Goal: Task Accomplishment & Management: Manage account settings

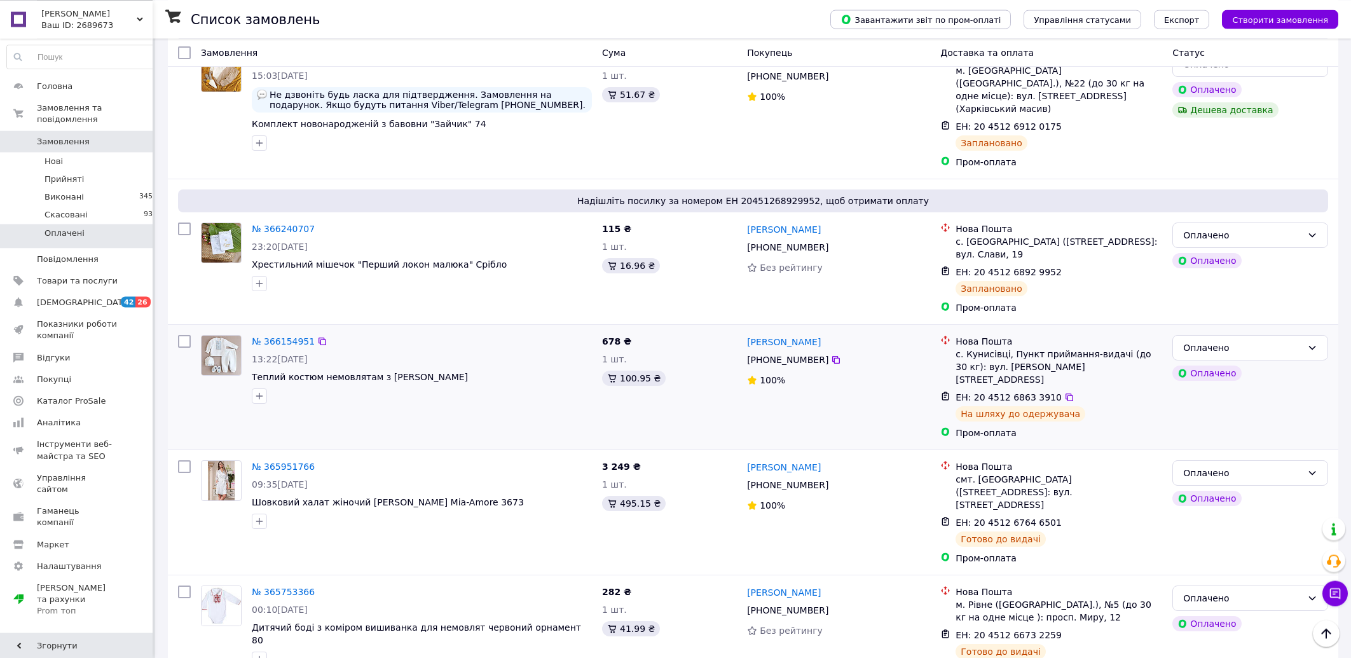
scroll to position [155, 0]
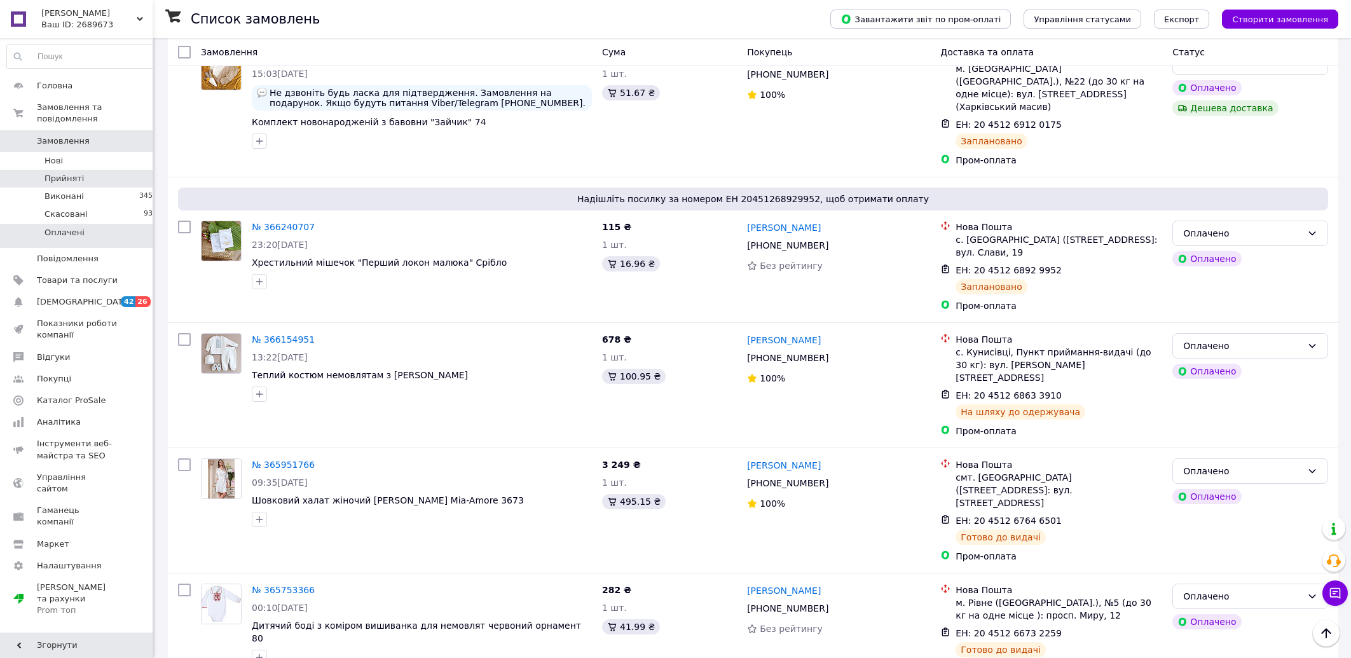
click at [101, 170] on li "Прийняті 5" at bounding box center [82, 179] width 165 height 18
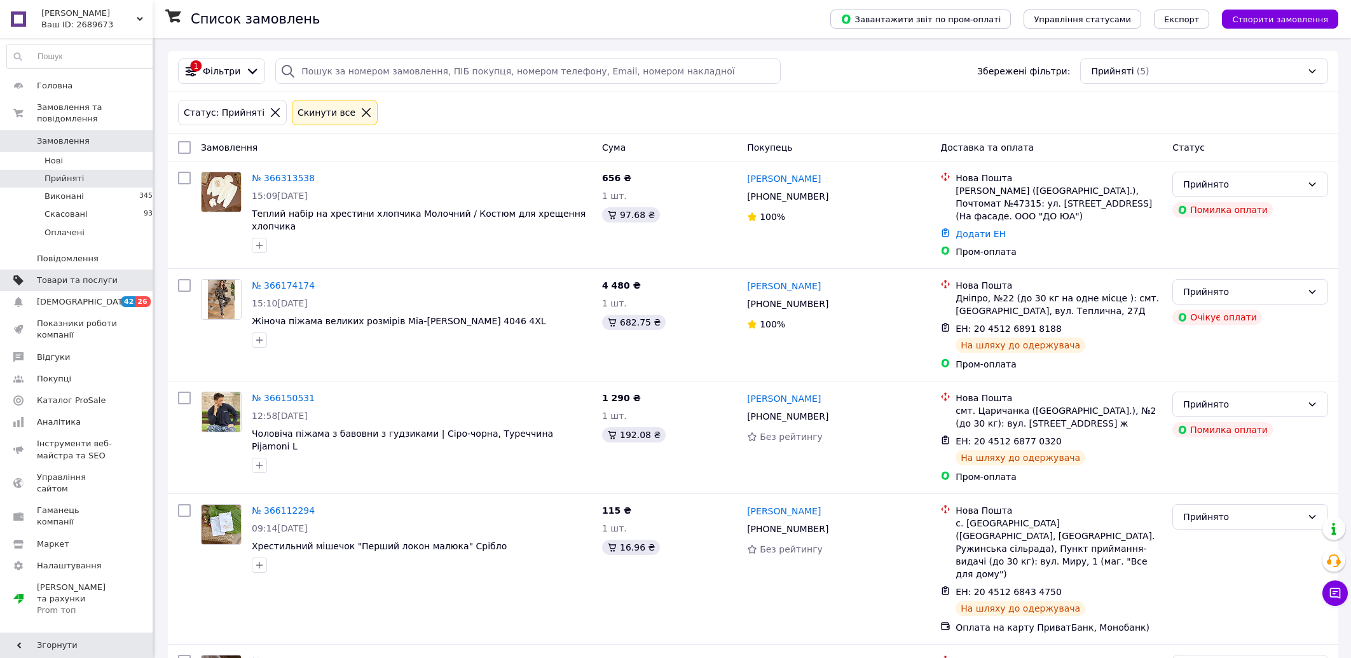
click at [106, 275] on span "Товари та послуги" at bounding box center [77, 280] width 81 height 11
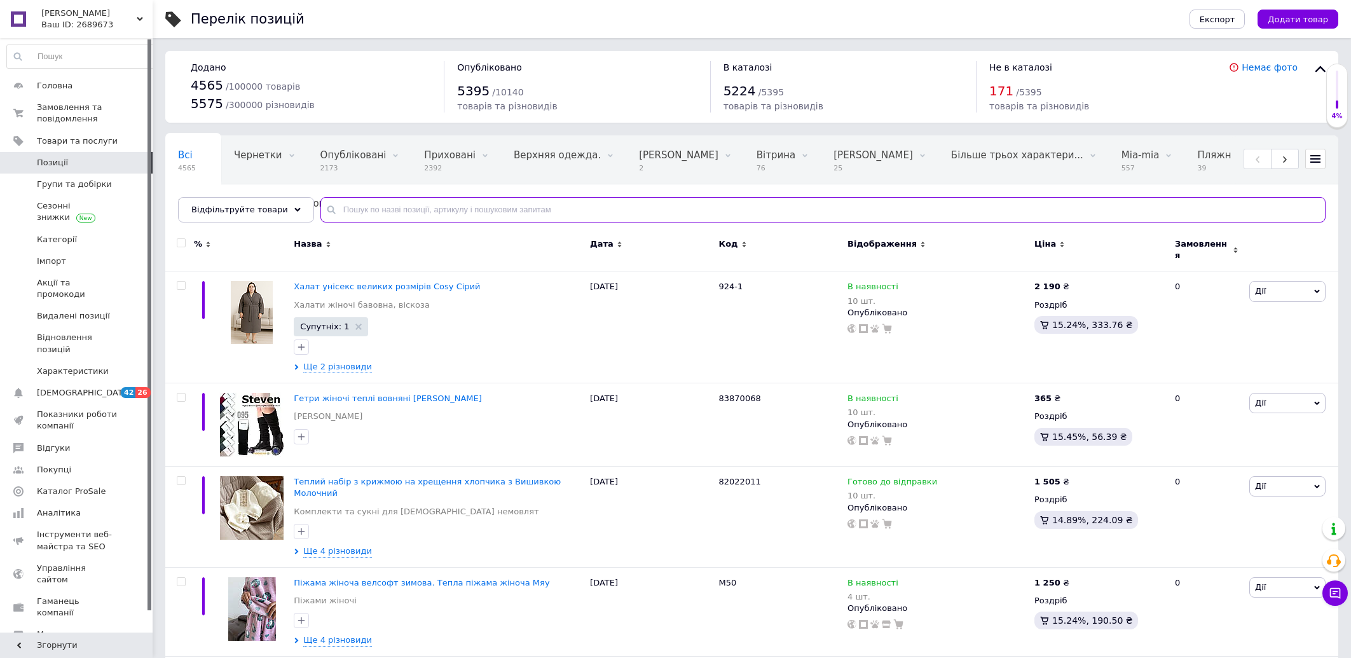
click at [425, 206] on input "text" at bounding box center [822, 209] width 1005 height 25
paste input "KMW21"
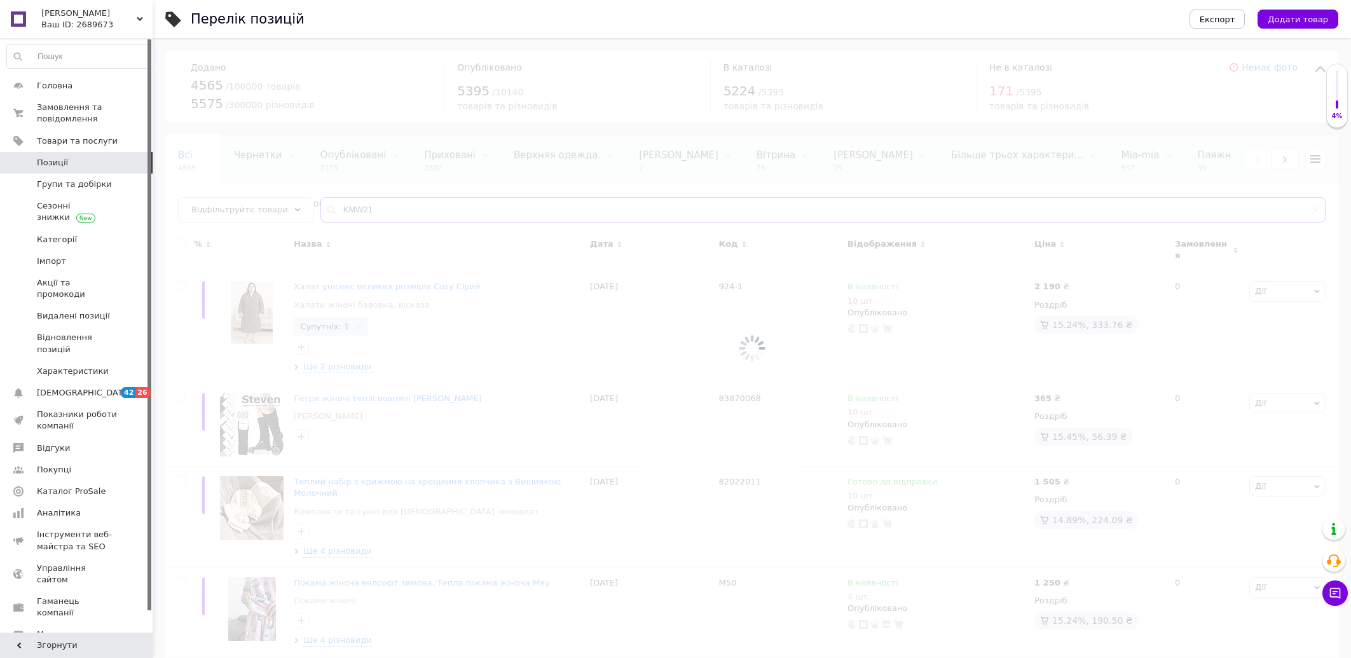
type input "KMW21"
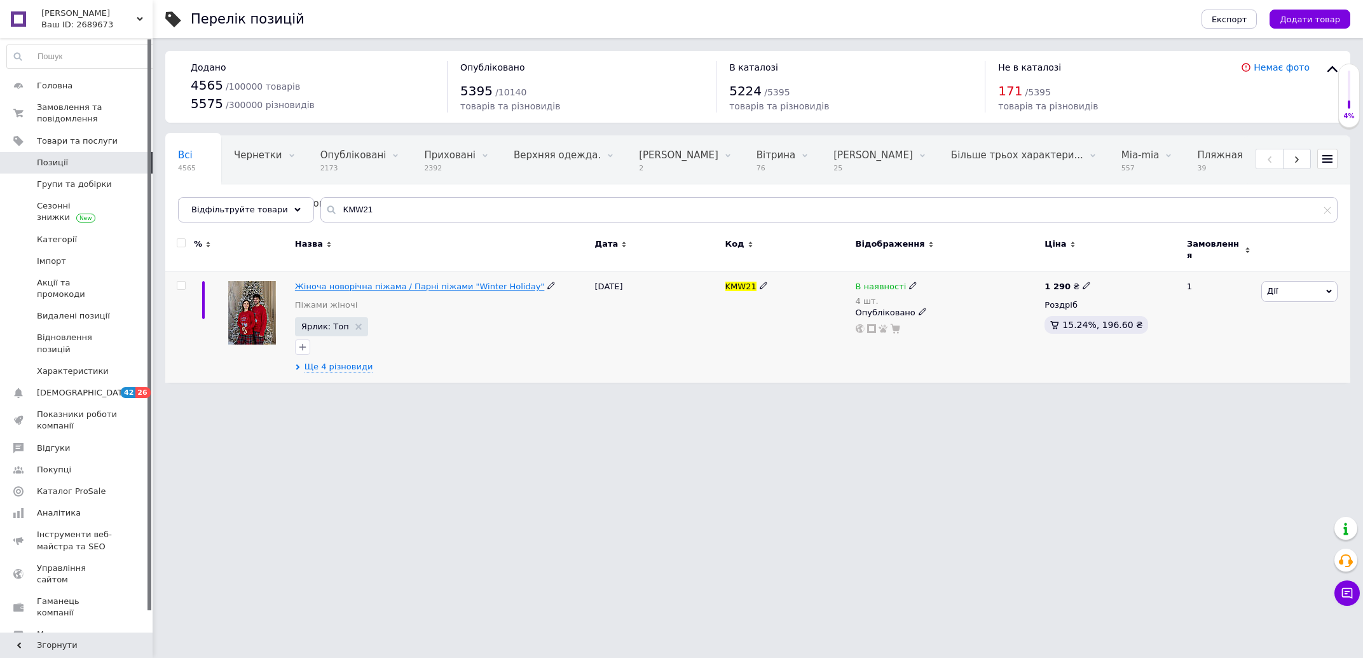
click at [420, 282] on span "Жіноча новорічна піжама / Парні піжами "Winter Holiday"" at bounding box center [420, 287] width 250 height 10
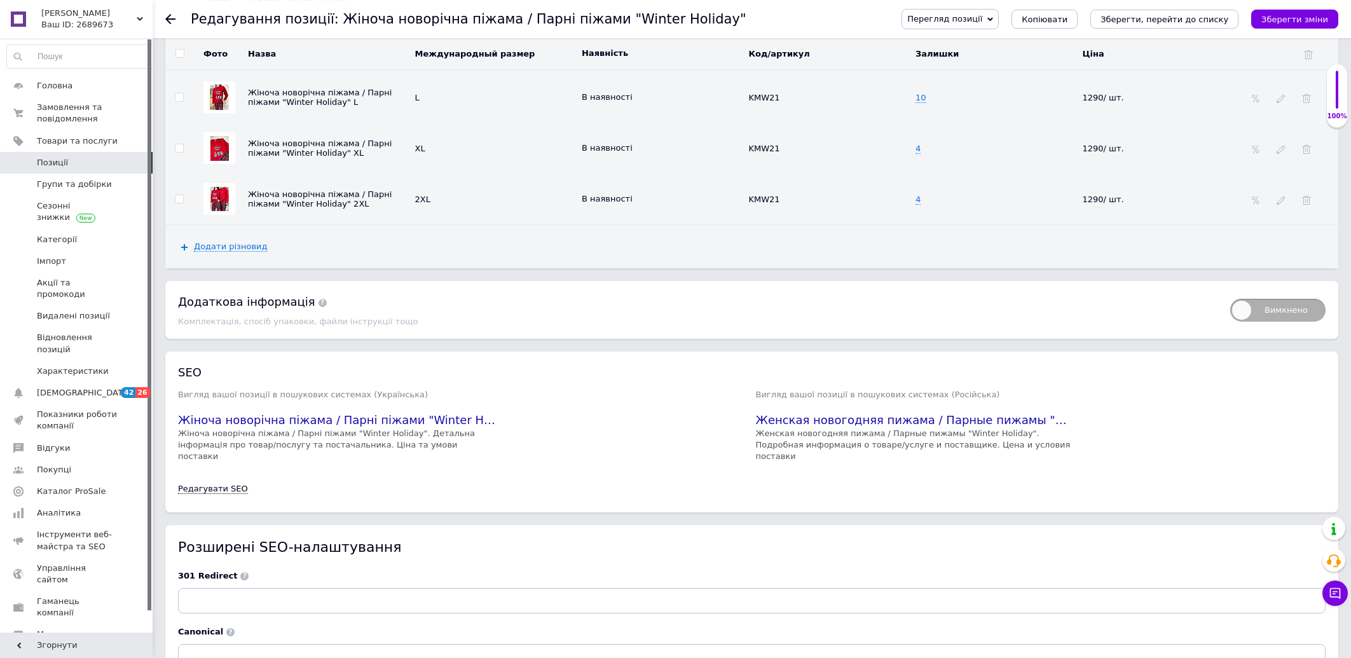
scroll to position [1828, 0]
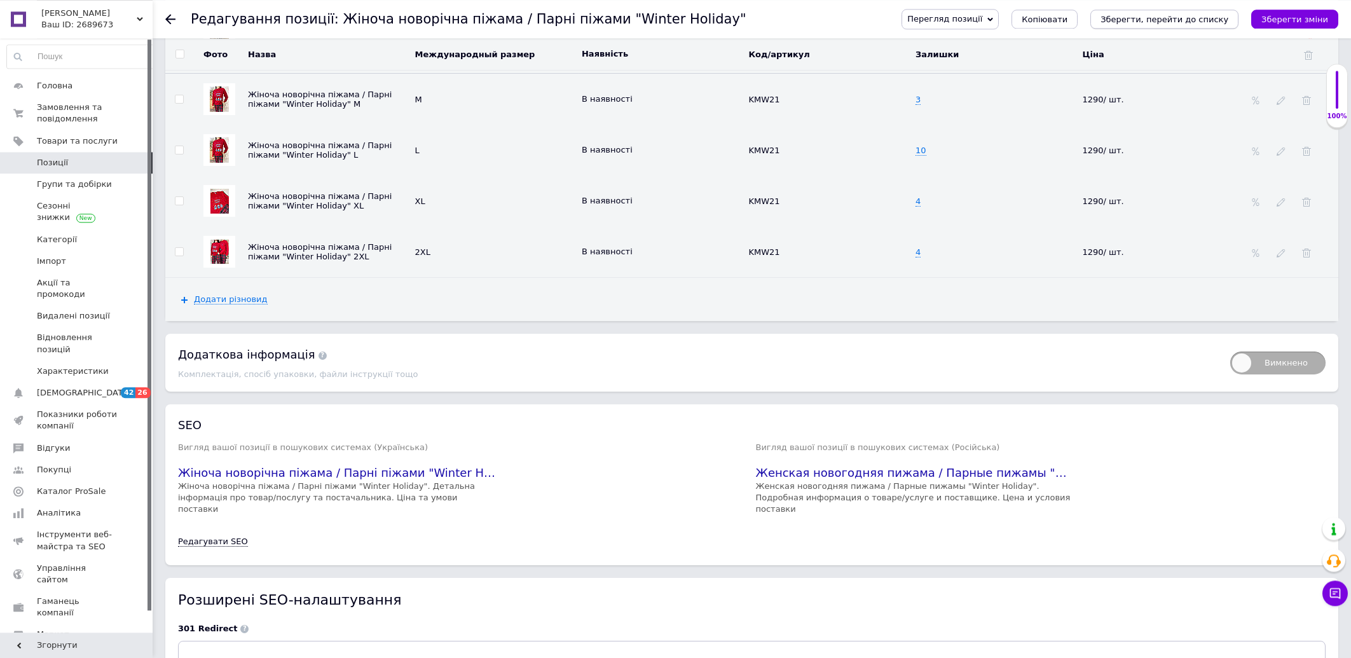
click at [1135, 18] on icon "Зберегти, перейти до списку" at bounding box center [1164, 20] width 128 height 10
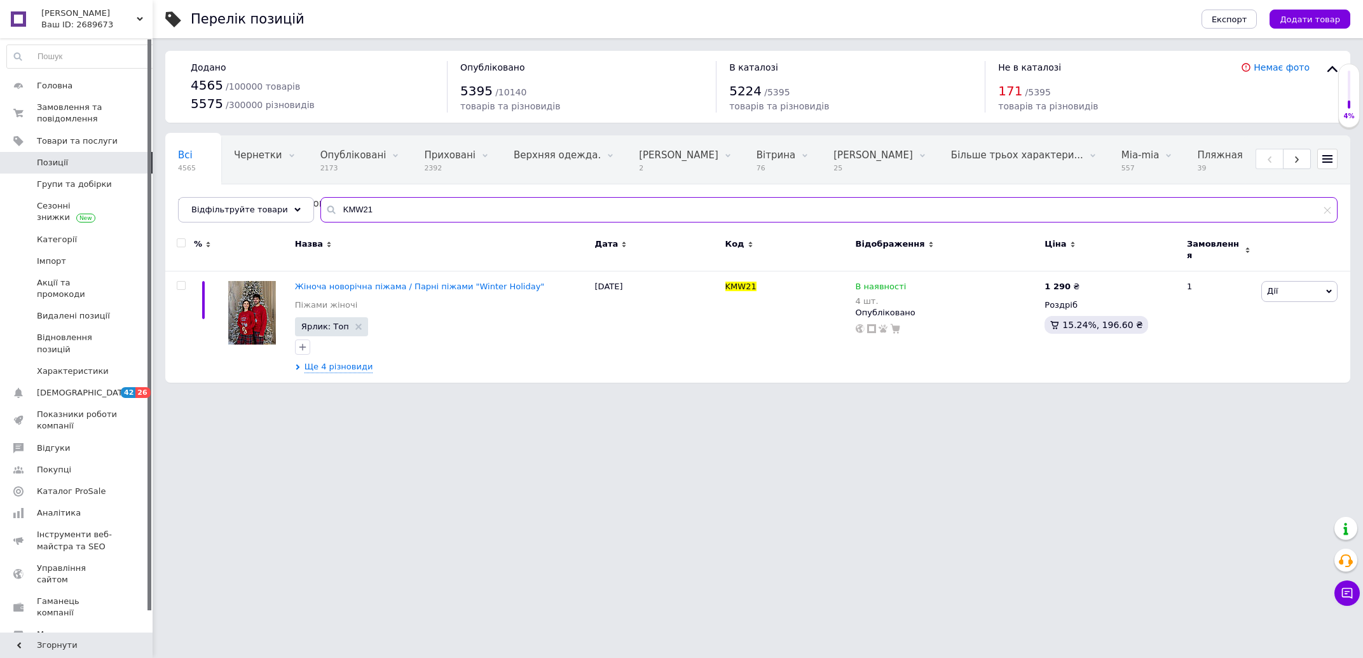
drag, startPoint x: 383, startPoint y: 200, endPoint x: 322, endPoint y: 203, distance: 61.1
click at [322, 203] on input "KMW21" at bounding box center [828, 209] width 1017 height 25
paste input "L"
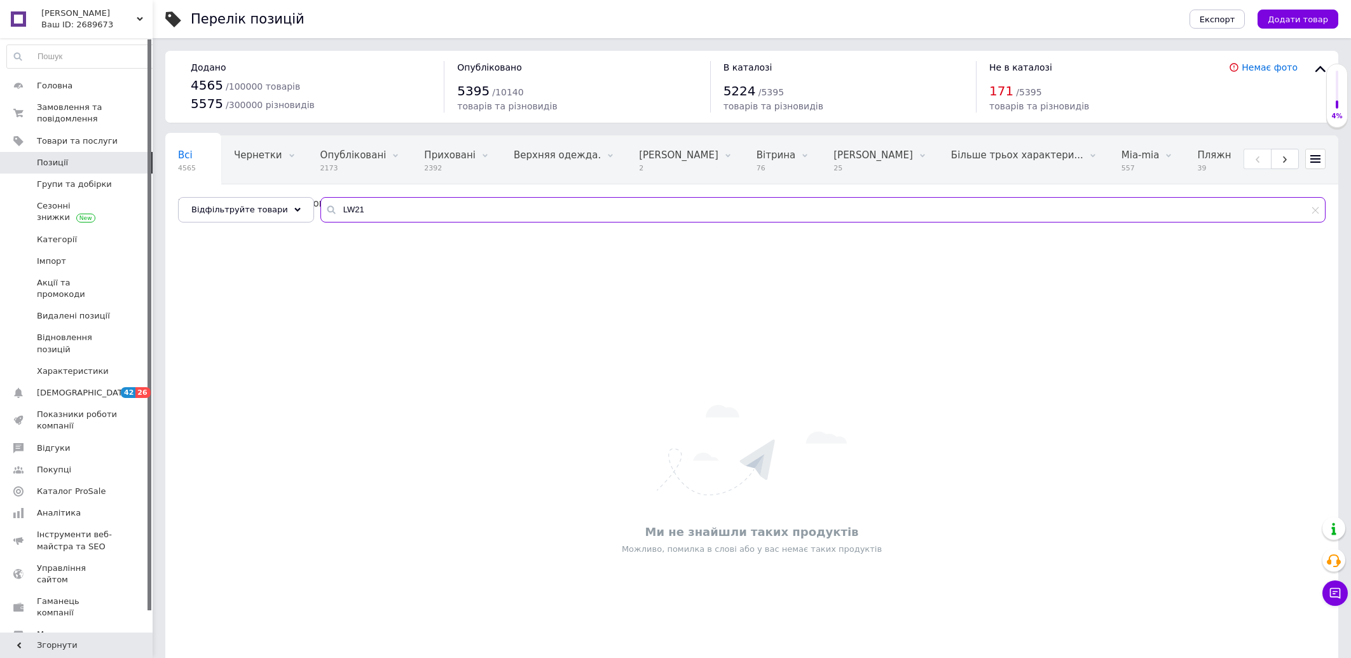
drag, startPoint x: 374, startPoint y: 217, endPoint x: 310, endPoint y: 211, distance: 63.8
click at [320, 212] on input "LW21" at bounding box center [822, 209] width 1005 height 25
paste input "VEL020"
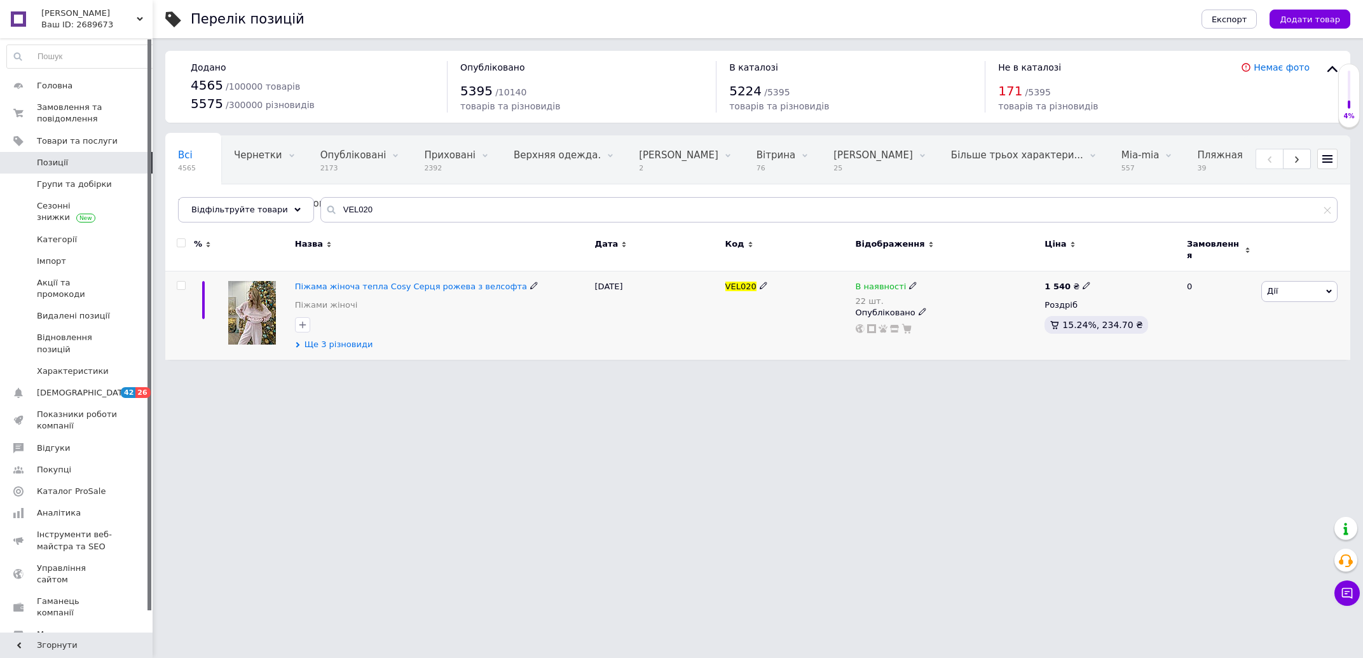
click at [322, 339] on span "Ще 3 різновиди" at bounding box center [338, 344] width 69 height 11
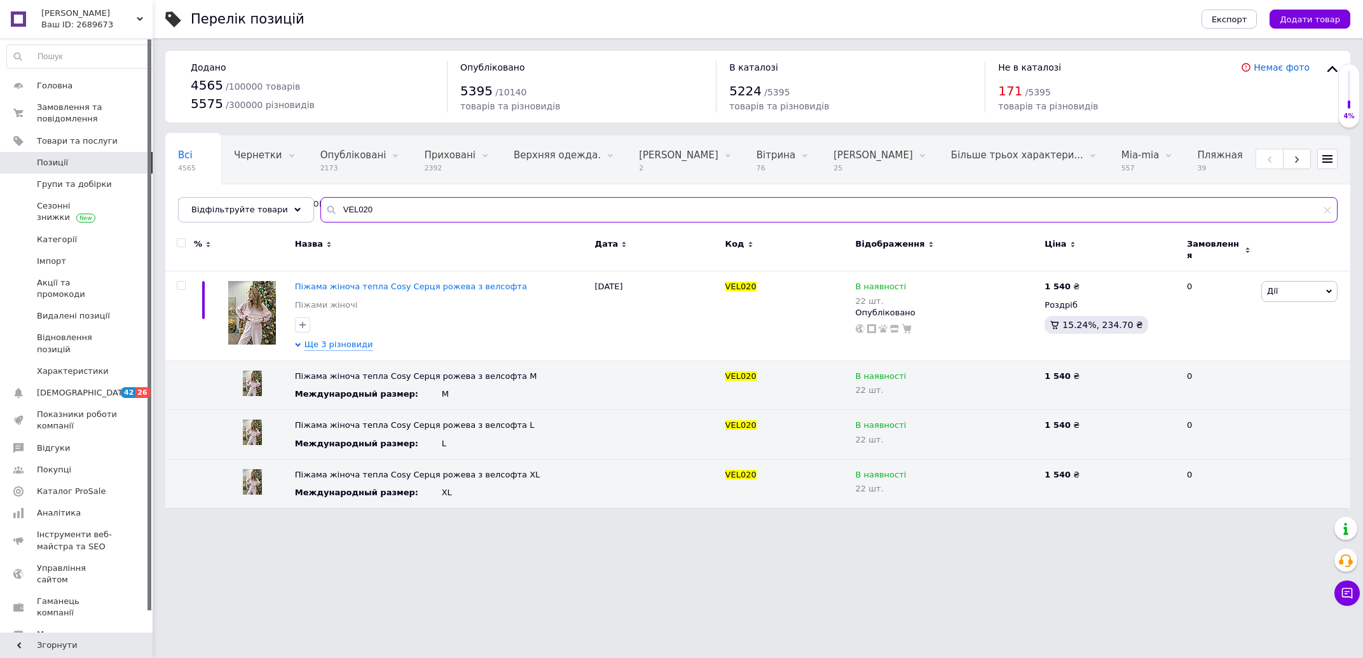
drag, startPoint x: 358, startPoint y: 211, endPoint x: 324, endPoint y: 207, distance: 34.6
click at [324, 207] on input "VEL020" at bounding box center [828, 209] width 1017 height 25
paste input "F43P"
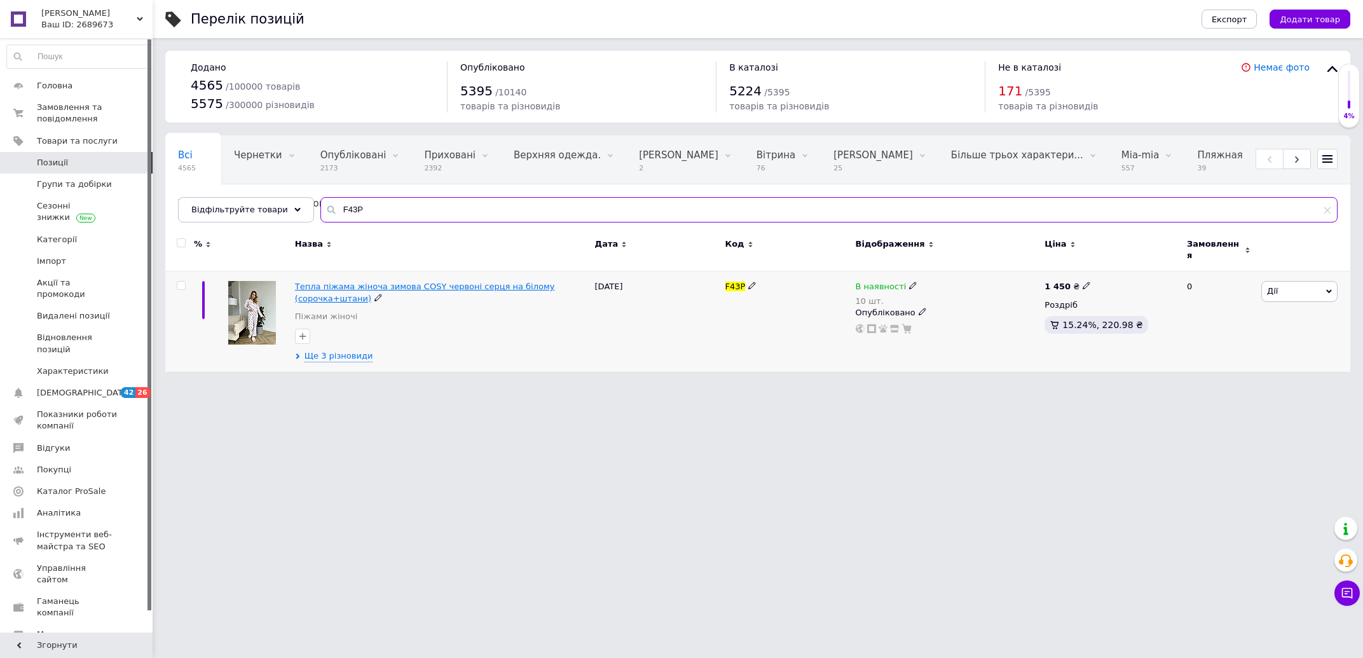
type input "F43P"
click at [362, 282] on span "Тепла піжама жіноча зимова COSY червоні серця на білому (сорочка+штани)" at bounding box center [425, 292] width 260 height 21
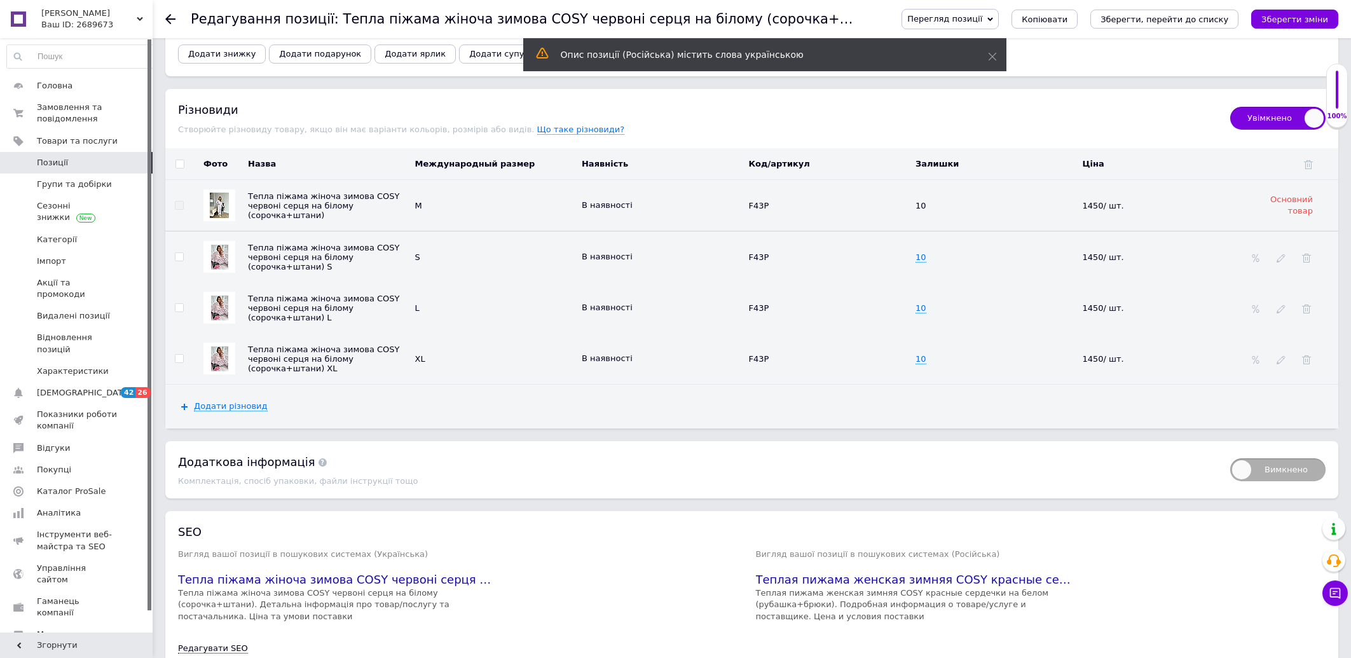
scroll to position [1702, 0]
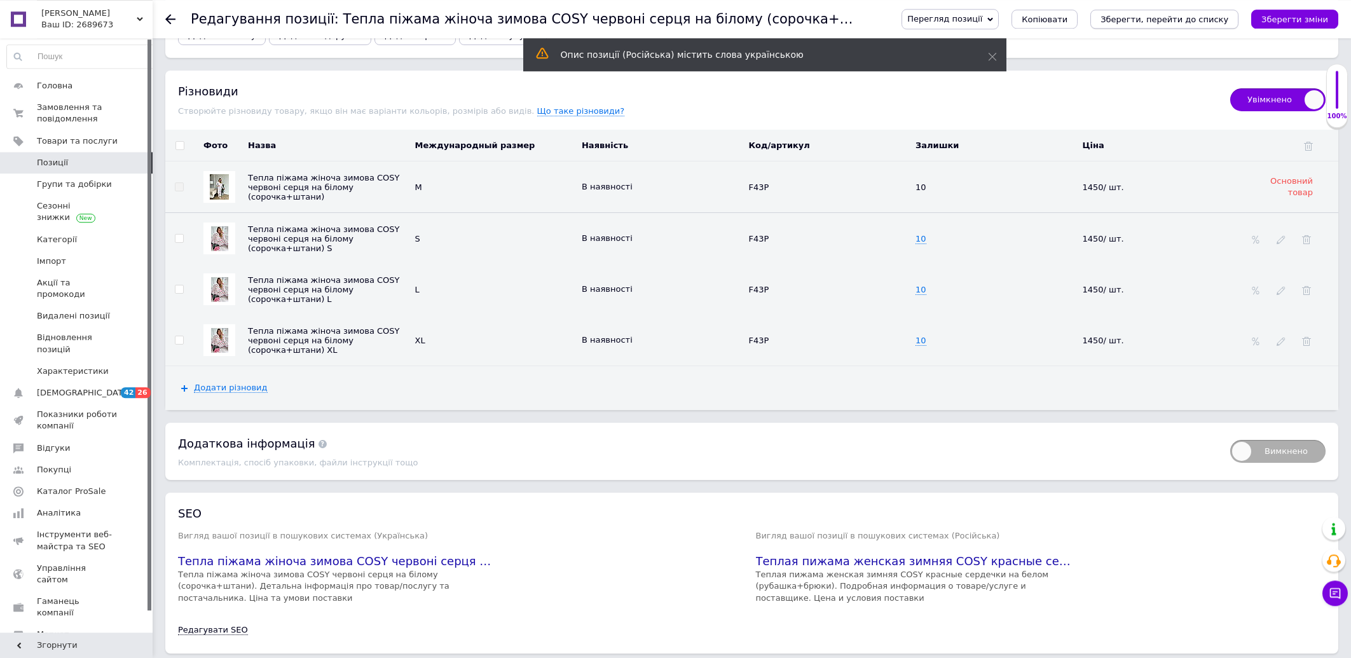
click at [1168, 19] on icon "Зберегти, перейти до списку" at bounding box center [1164, 20] width 128 height 10
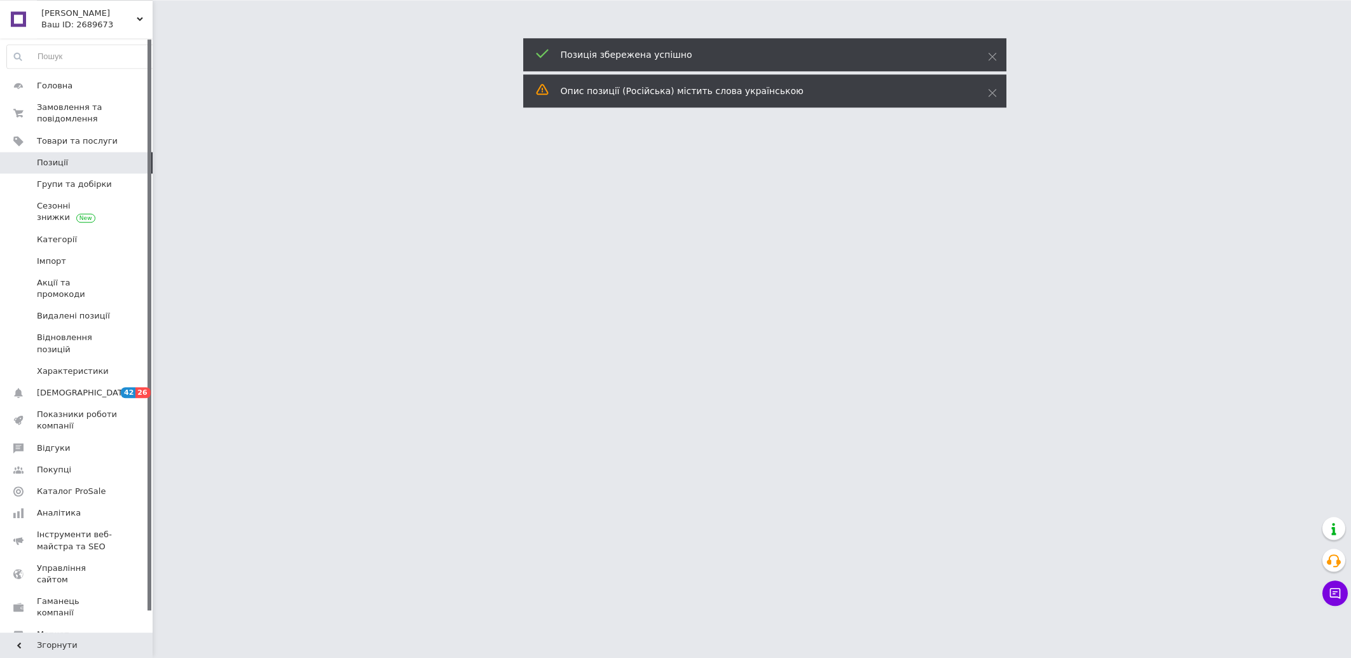
scroll to position [0, 0]
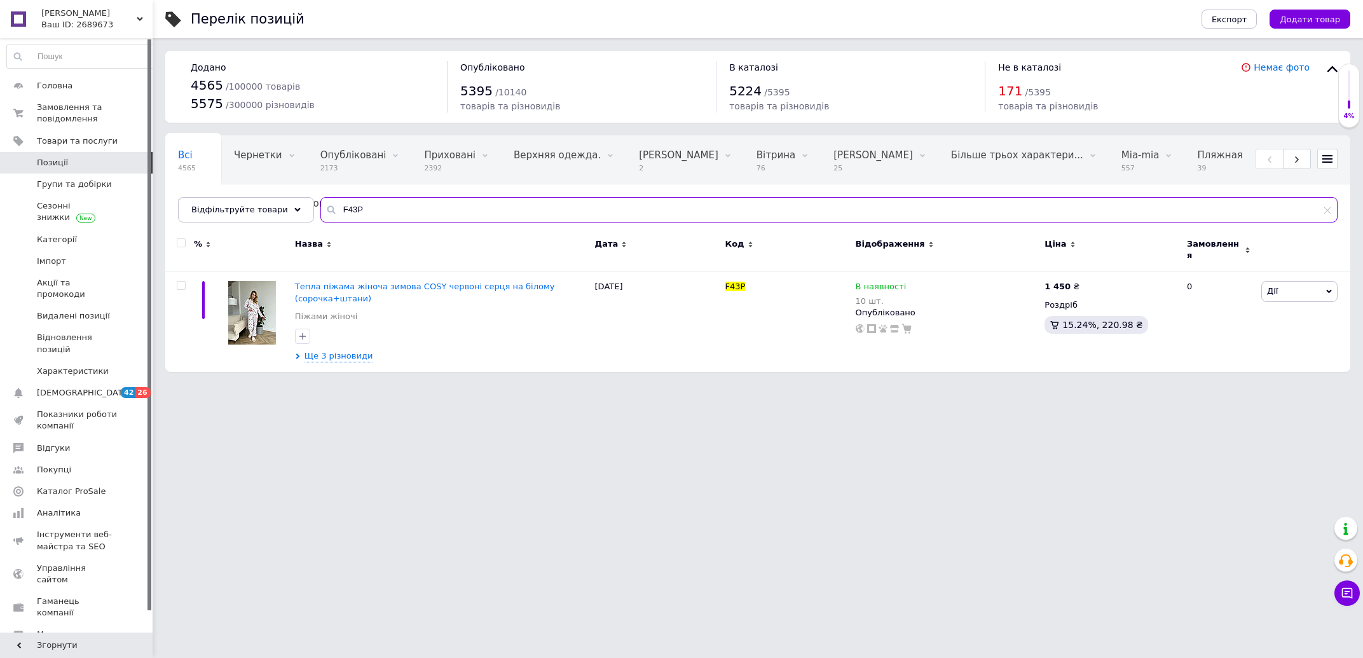
drag, startPoint x: 390, startPoint y: 200, endPoint x: 331, endPoint y: 200, distance: 59.1
click at [331, 200] on input "F43P" at bounding box center [828, 209] width 1017 height 25
paste input "F81"
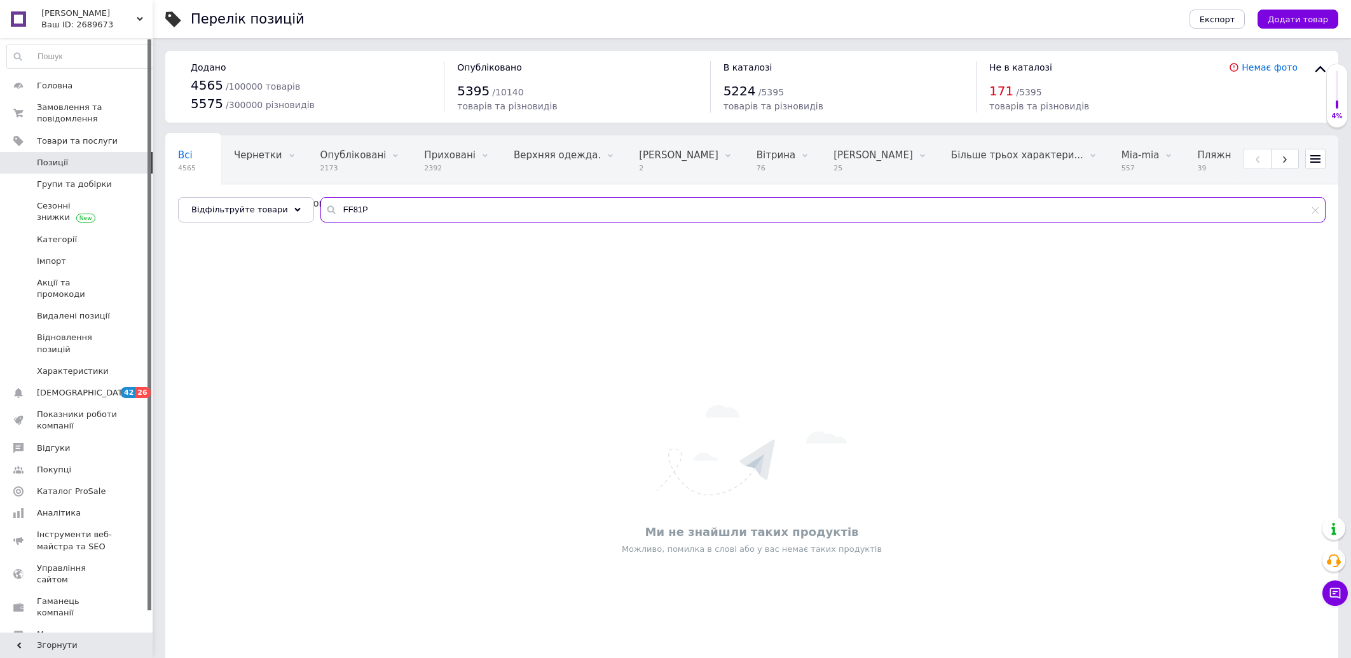
click at [331, 205] on input "FF81P" at bounding box center [822, 209] width 1005 height 25
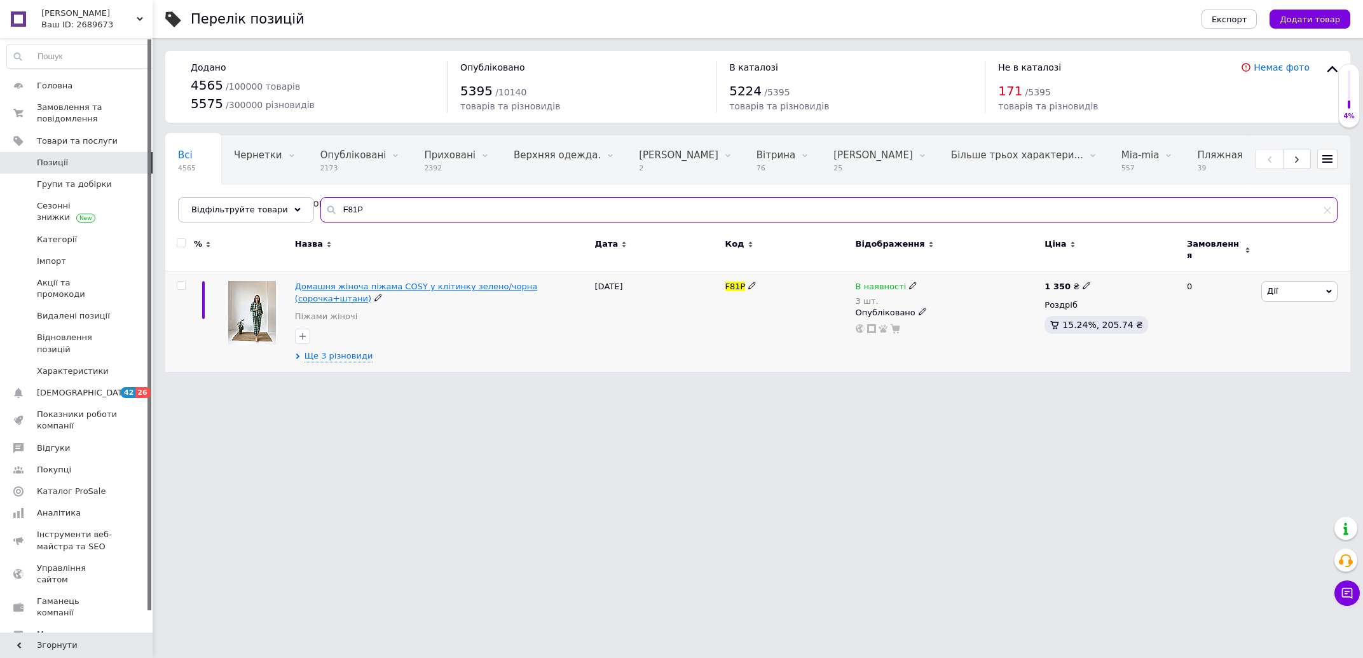
type input "F81P"
click at [360, 282] on span "Домашня жіноча піжама COSY у клітинку зелено/чорна (сорочка+штани)" at bounding box center [416, 292] width 242 height 21
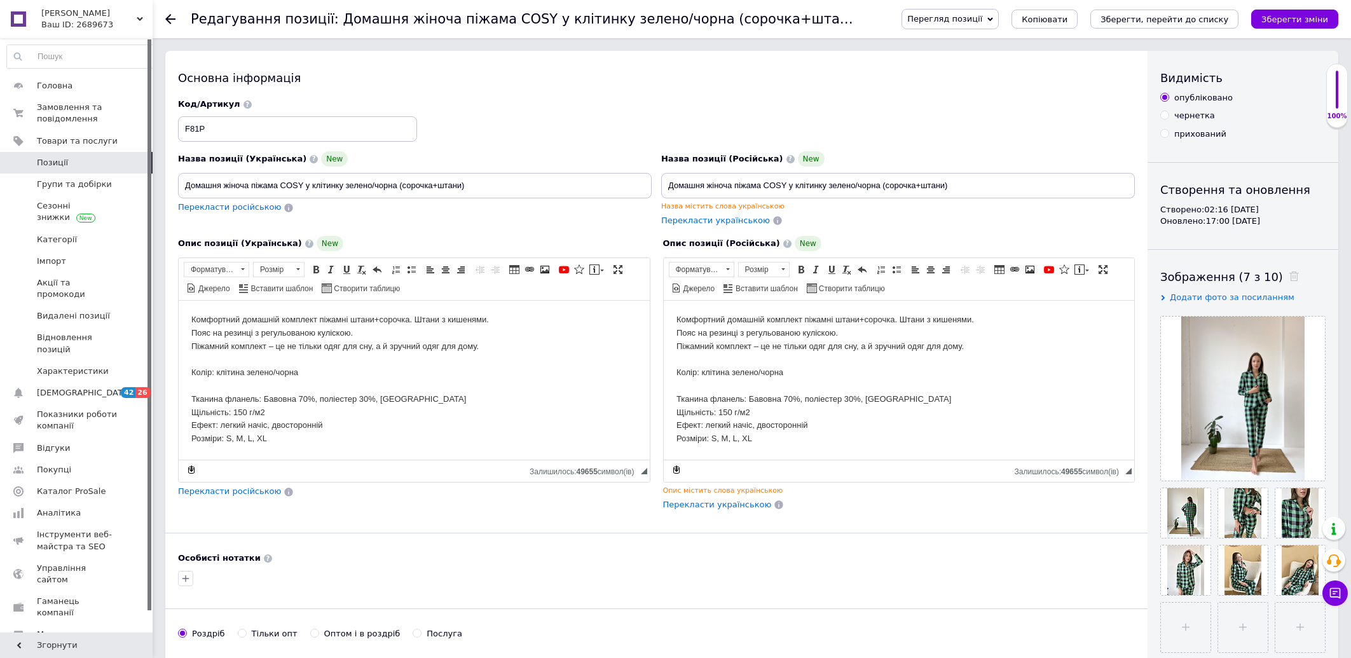
click at [744, 509] on span "Перекласти українською" at bounding box center [717, 505] width 109 height 10
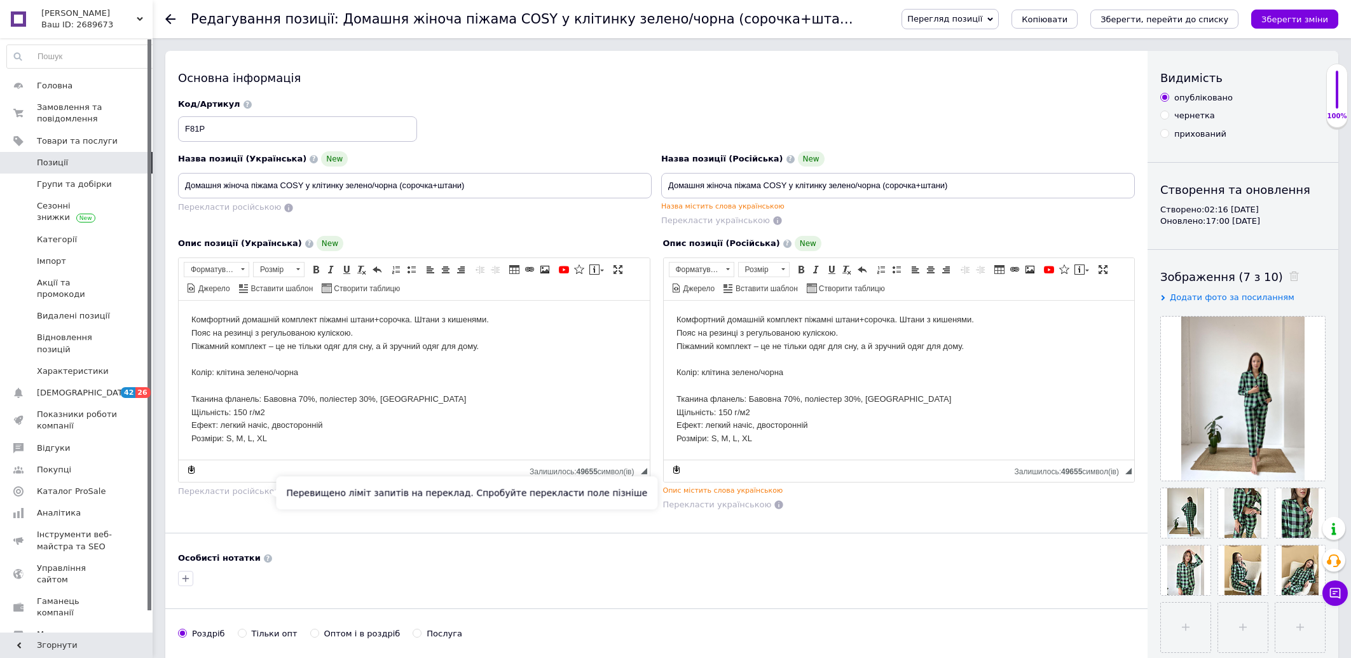
click at [251, 491] on span "Перекласти російською" at bounding box center [229, 491] width 103 height 10
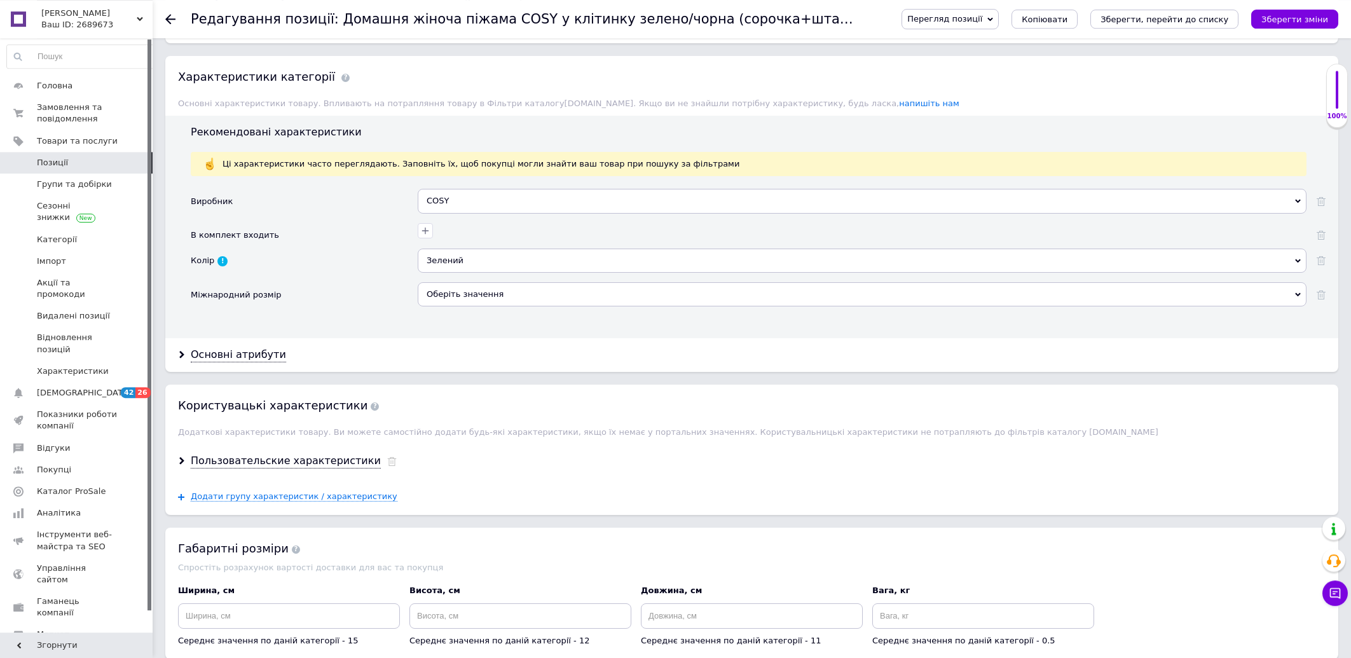
scroll to position [1090, 0]
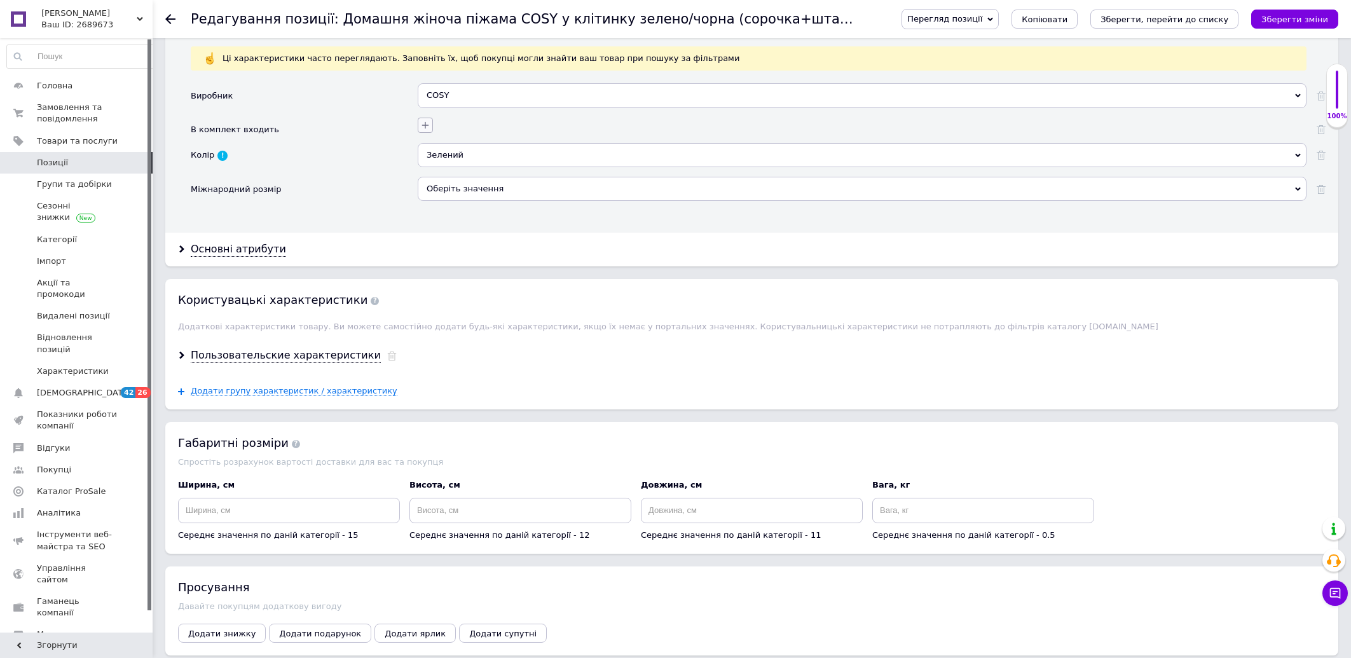
click at [425, 130] on icon "button" at bounding box center [425, 125] width 10 height 10
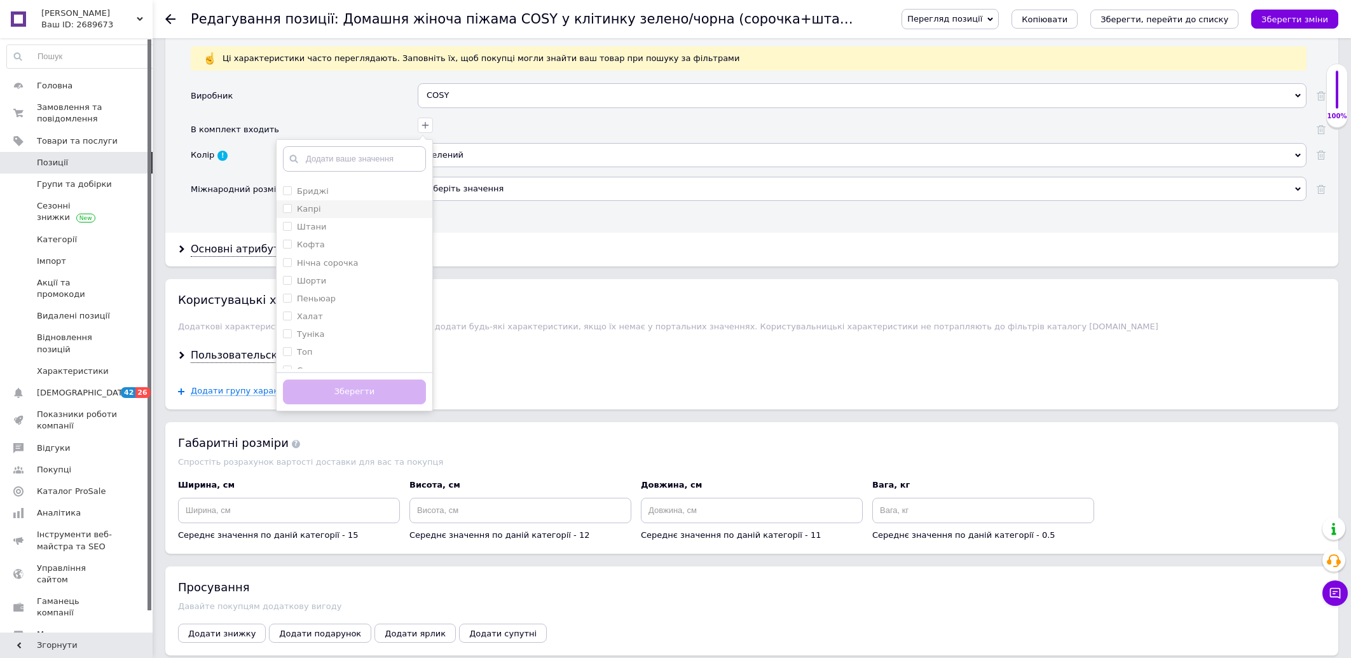
scroll to position [68, 0]
click at [287, 229] on input "Штани" at bounding box center [287, 225] width 8 height 8
checkbox input "true"
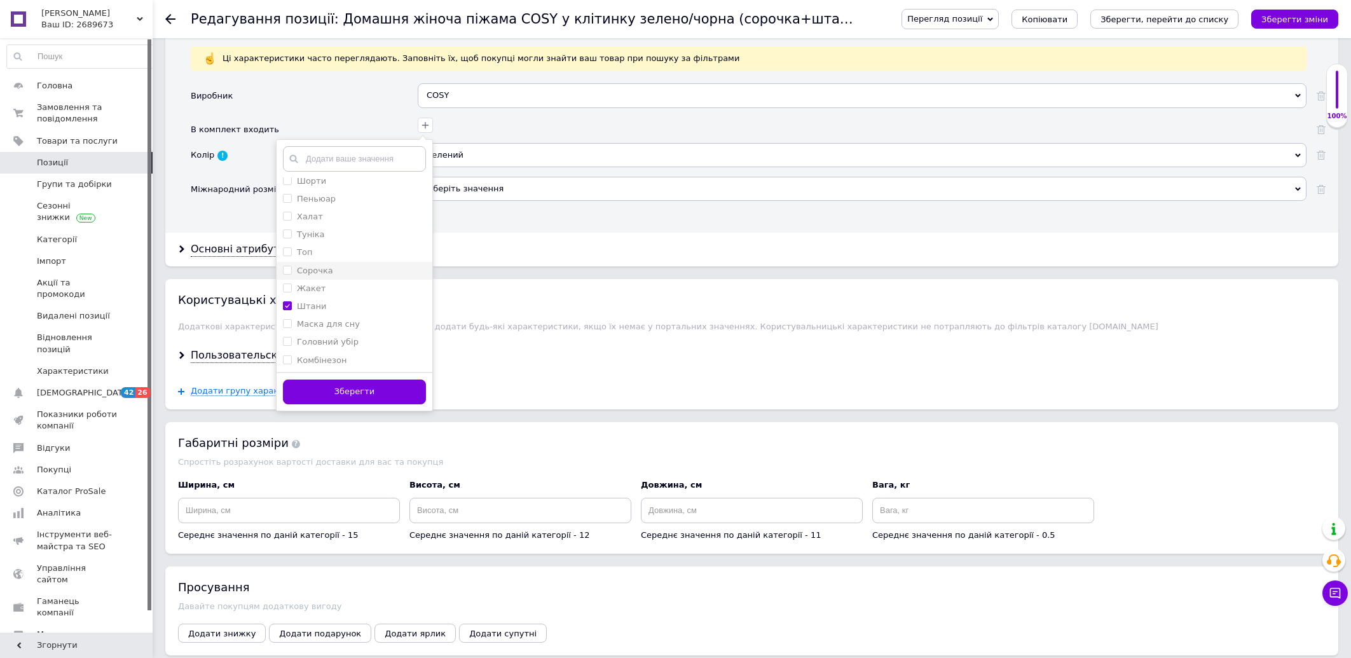
click at [282, 280] on li "Сорочка" at bounding box center [355, 271] width 156 height 18
checkbox input "true"
click at [286, 250] on input "Штани" at bounding box center [287, 246] width 8 height 8
checkbox input "false"
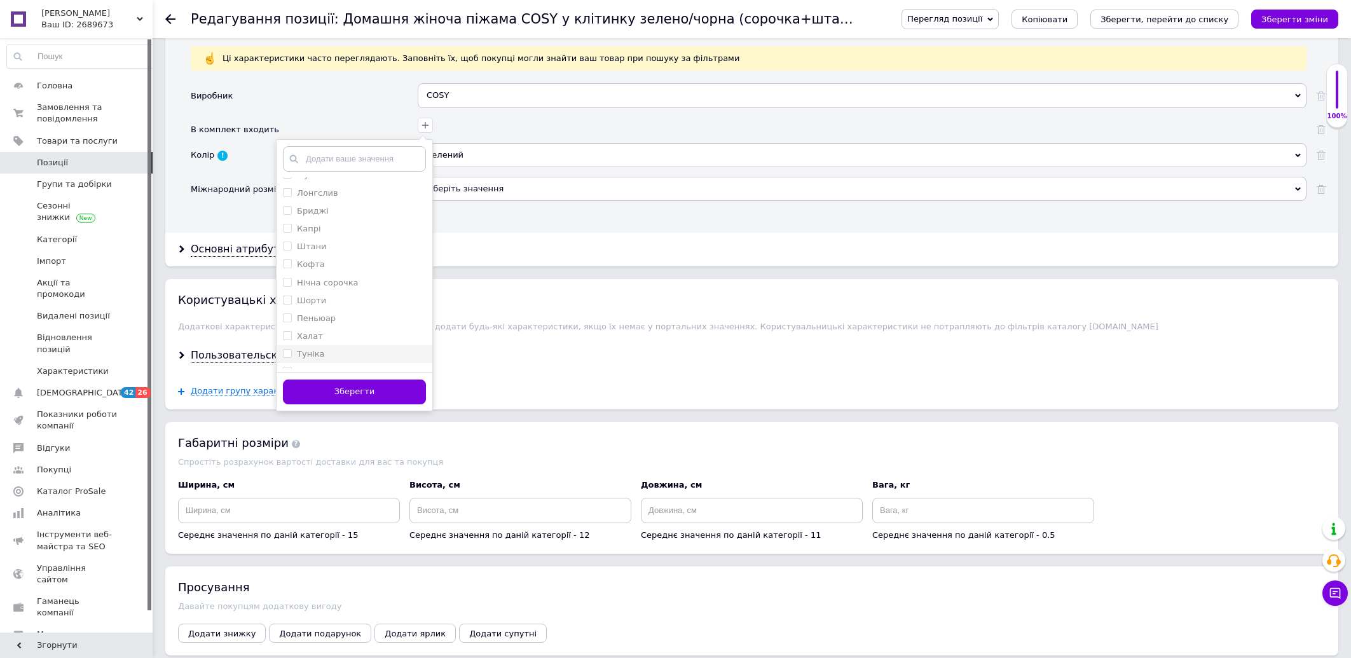
checkbox input "false"
click at [331, 404] on button "Зберегти" at bounding box center [354, 391] width 143 height 25
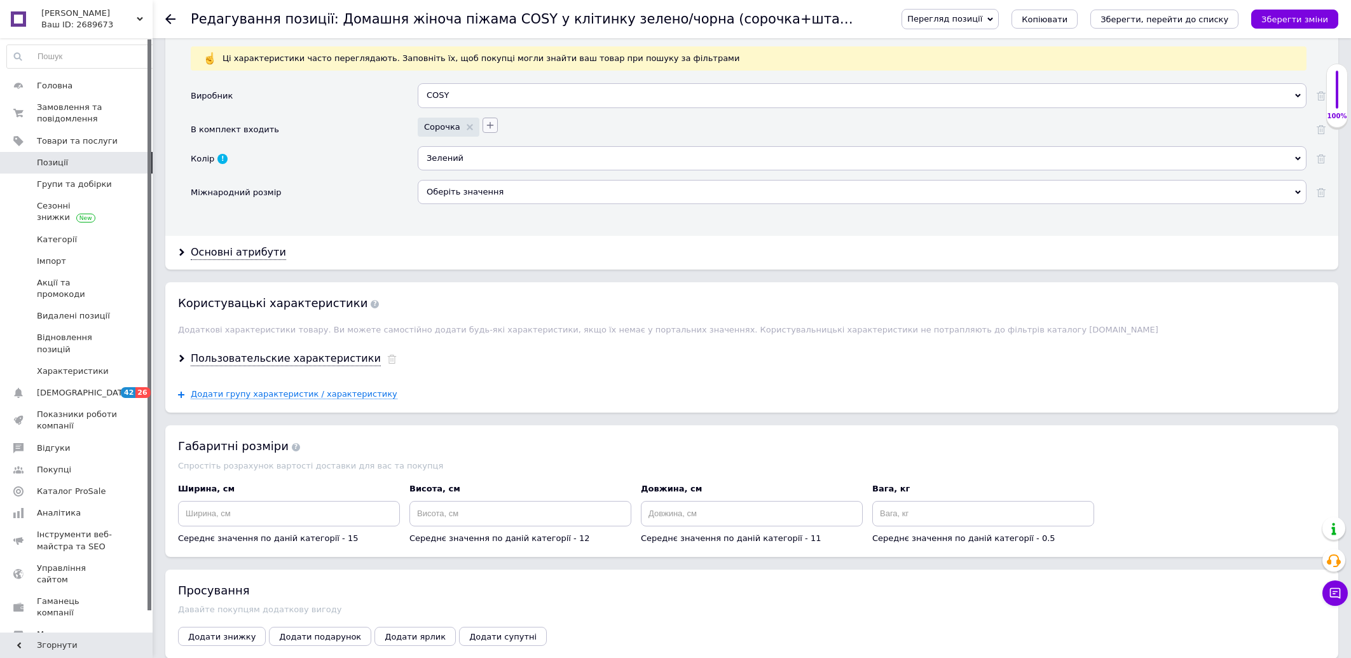
click at [487, 130] on icon "button" at bounding box center [490, 125] width 10 height 10
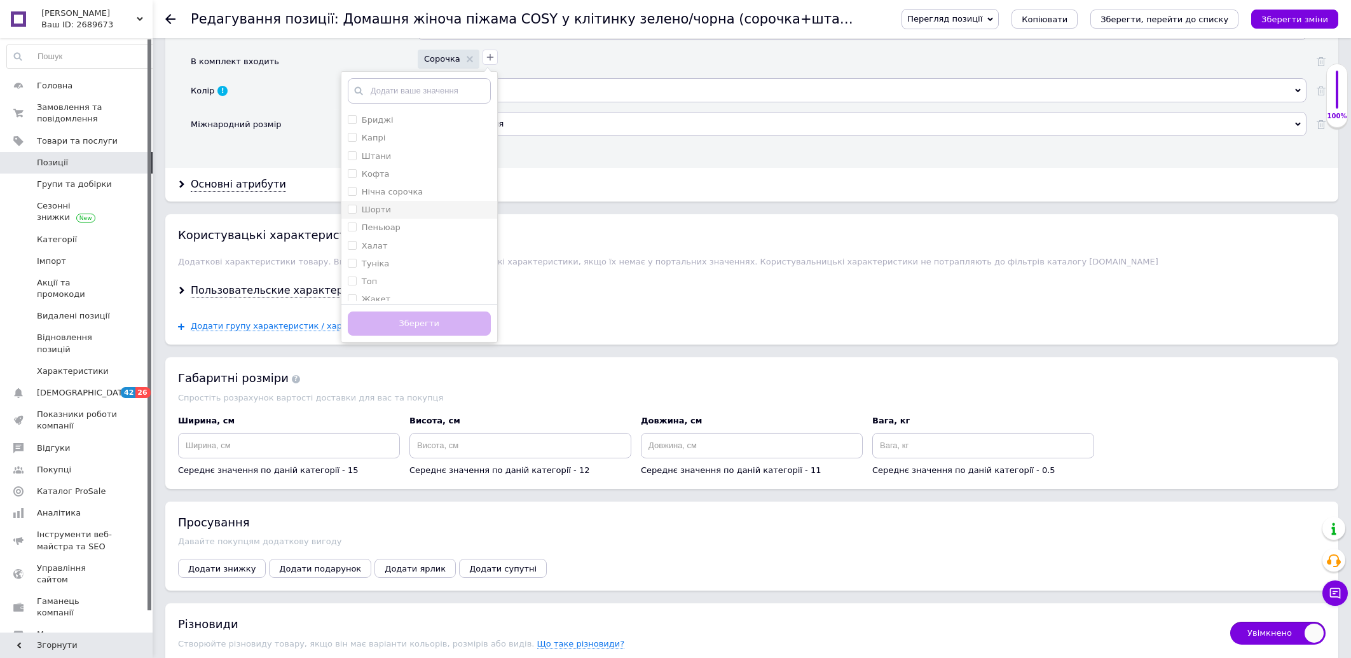
scroll to position [64, 0]
click at [348, 165] on input "Штани" at bounding box center [352, 161] width 8 height 8
checkbox input "true"
click at [406, 336] on button "Зберегти" at bounding box center [419, 323] width 143 height 25
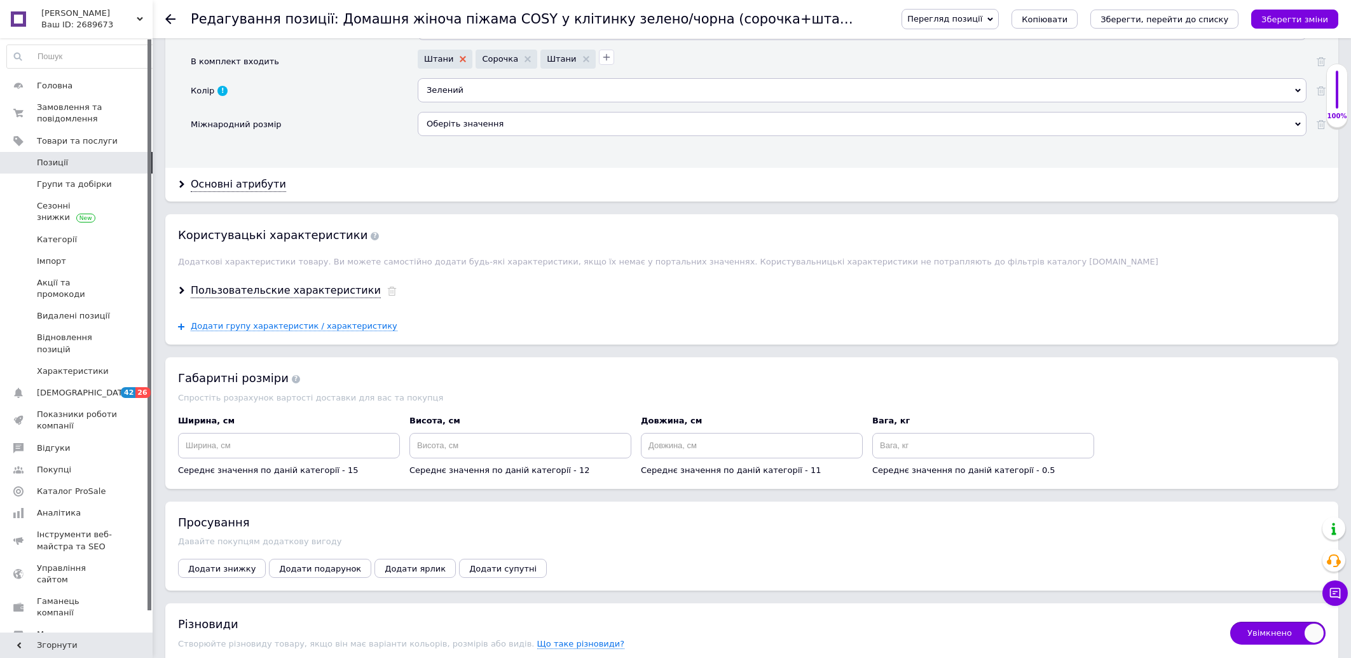
click at [460, 62] on icon at bounding box center [463, 59] width 6 height 6
click at [1325, 15] on icon "Зберегти зміни" at bounding box center [1294, 20] width 67 height 10
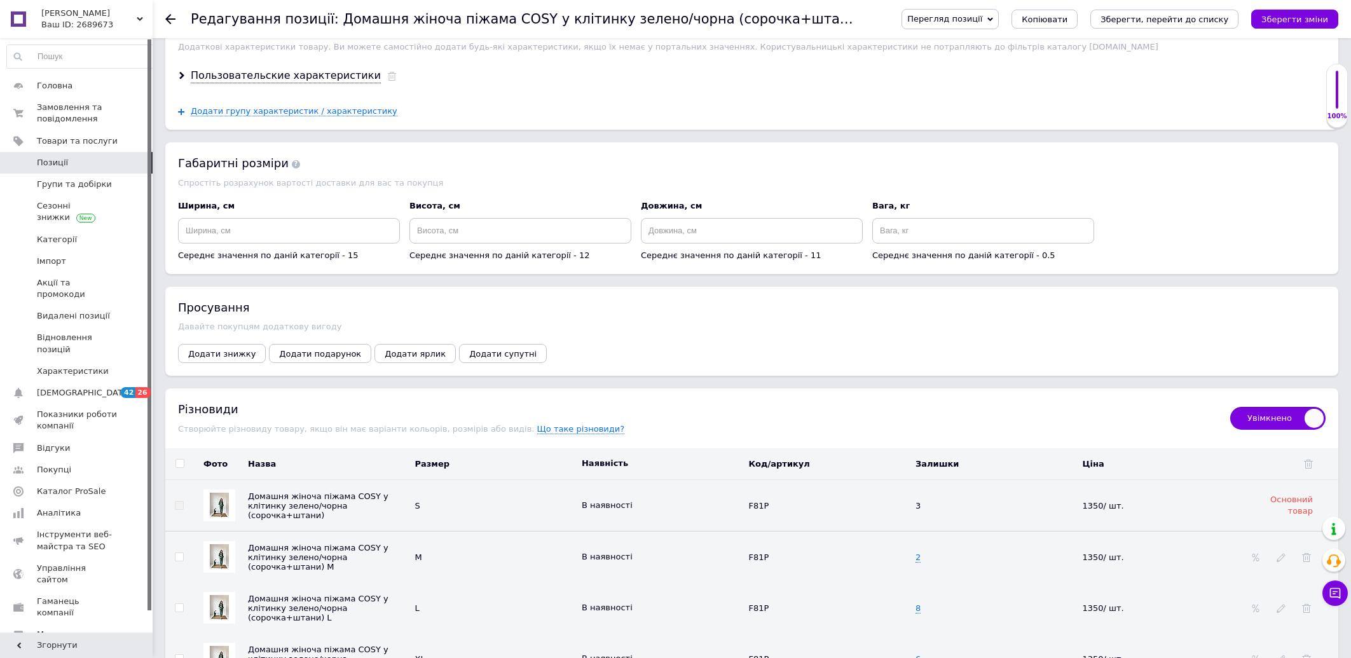
scroll to position [1328, 0]
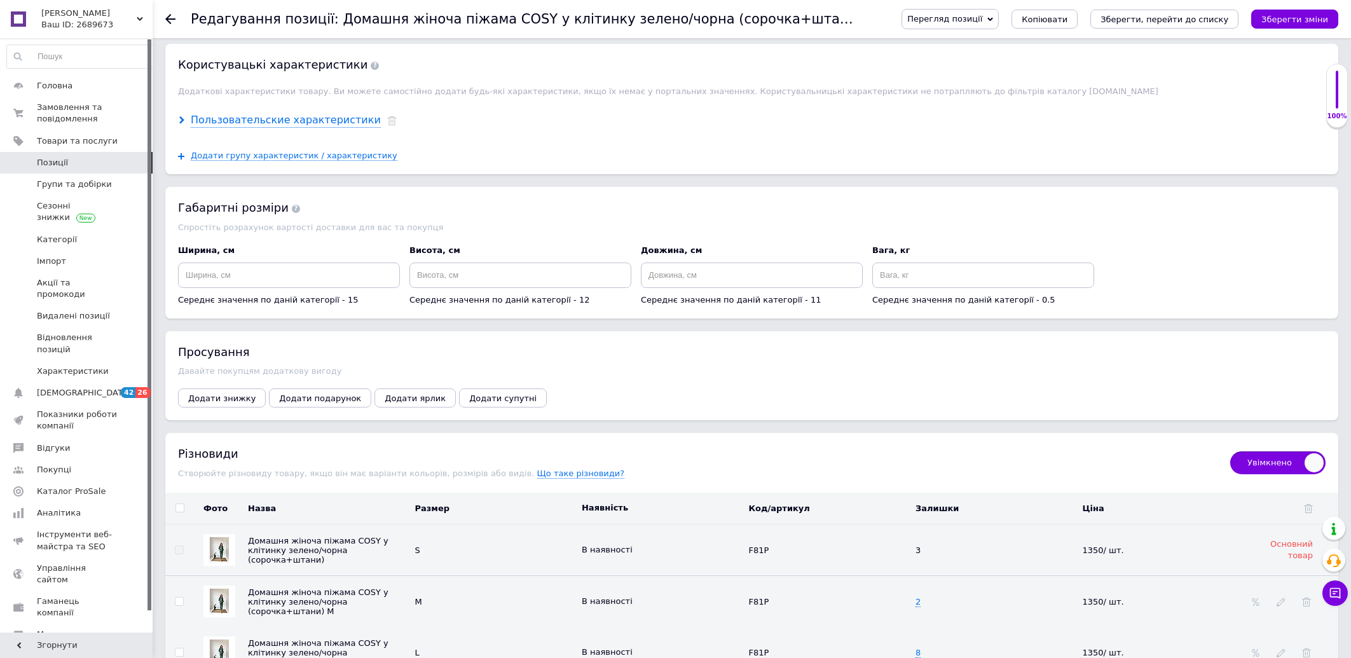
click at [315, 128] on div "Пользовательские характеристики" at bounding box center [286, 120] width 190 height 15
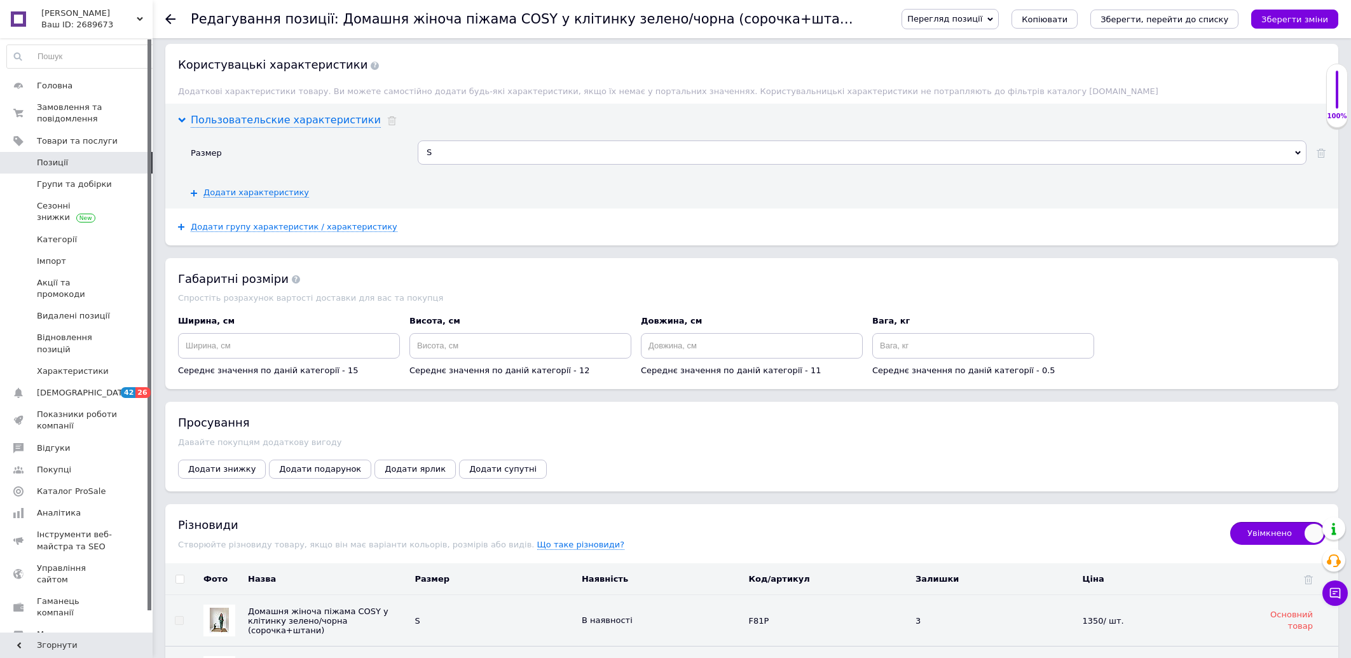
click at [315, 128] on div "Пользовательские характеристики" at bounding box center [286, 120] width 190 height 15
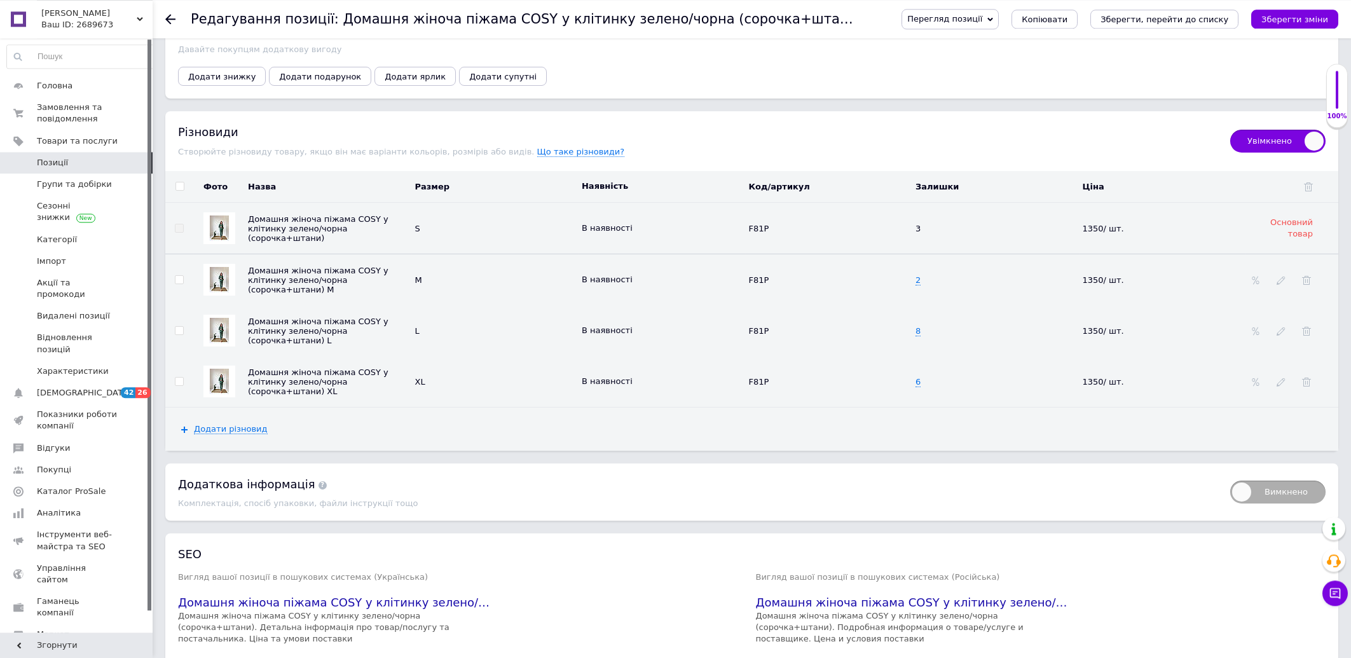
scroll to position [1720, 0]
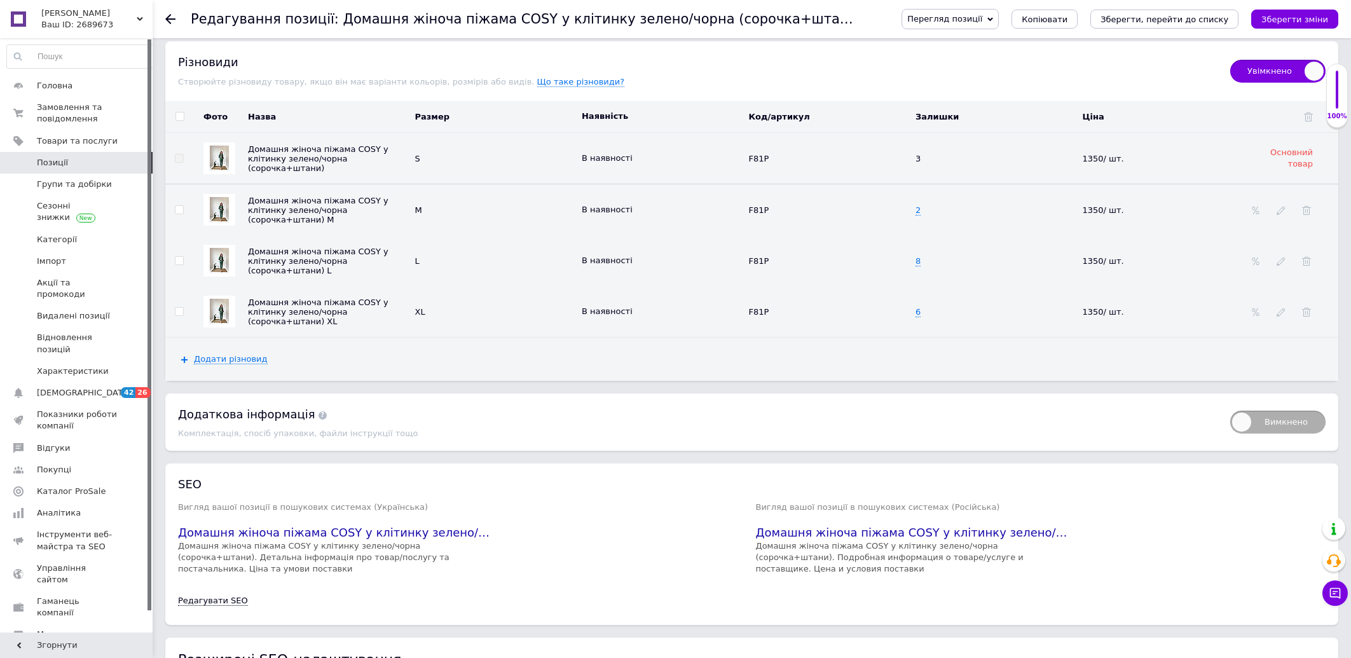
click at [178, 121] on input "checkbox" at bounding box center [179, 117] width 8 height 8
checkbox input "true"
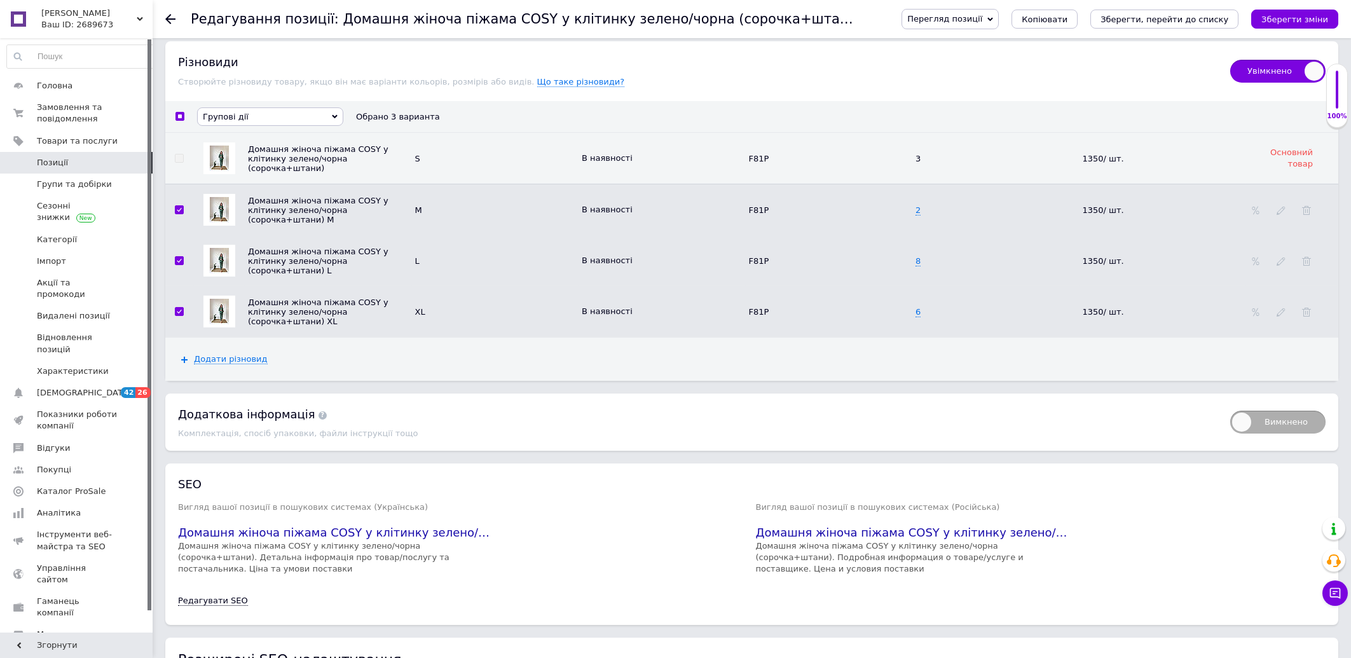
checkbox input "true"
click at [222, 121] on span "Групові дії" at bounding box center [226, 117] width 46 height 10
click at [236, 163] on li "Видалити різновиди" at bounding box center [270, 155] width 145 height 16
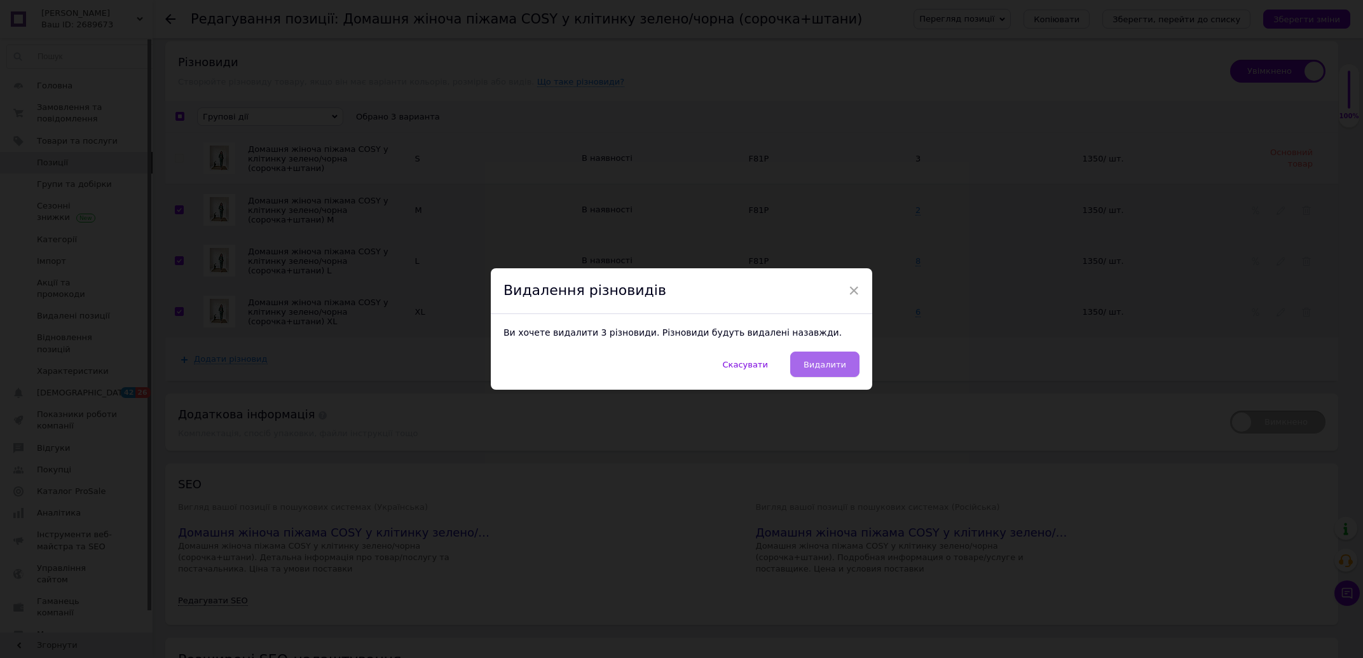
click at [805, 365] on span "Видалити" at bounding box center [824, 365] width 43 height 10
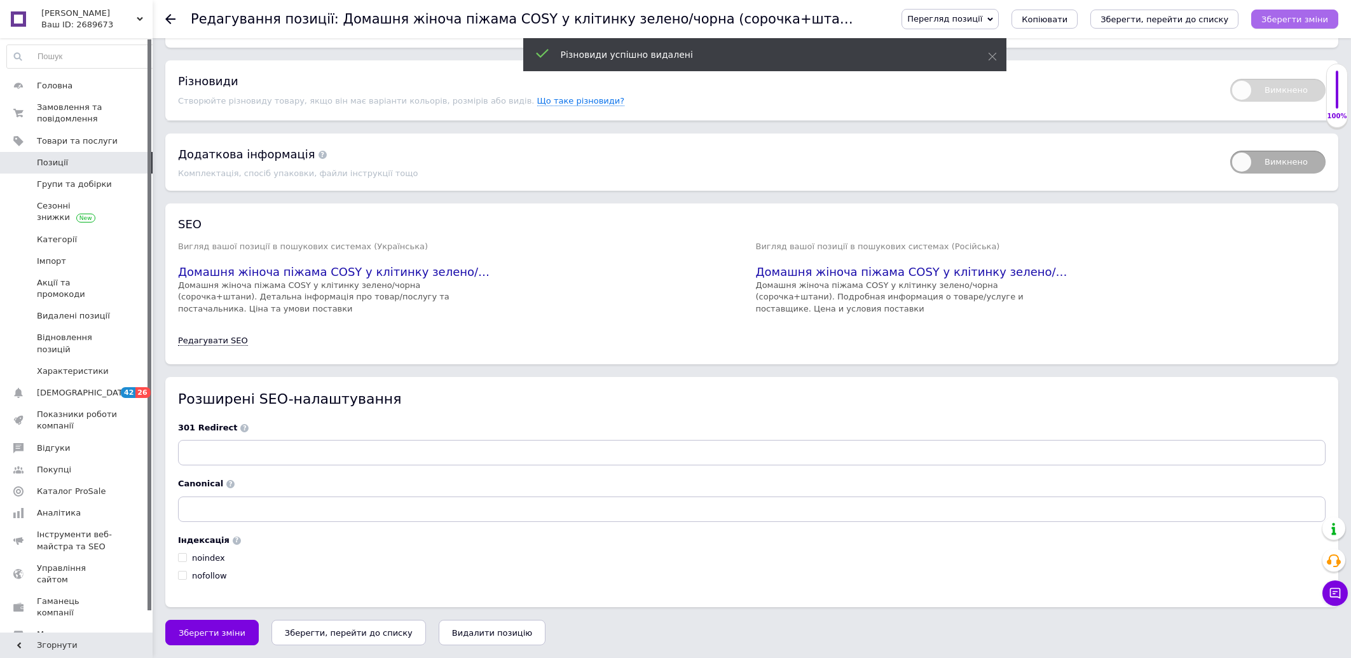
click at [1318, 18] on icon "Зберегти зміни" at bounding box center [1294, 20] width 67 height 10
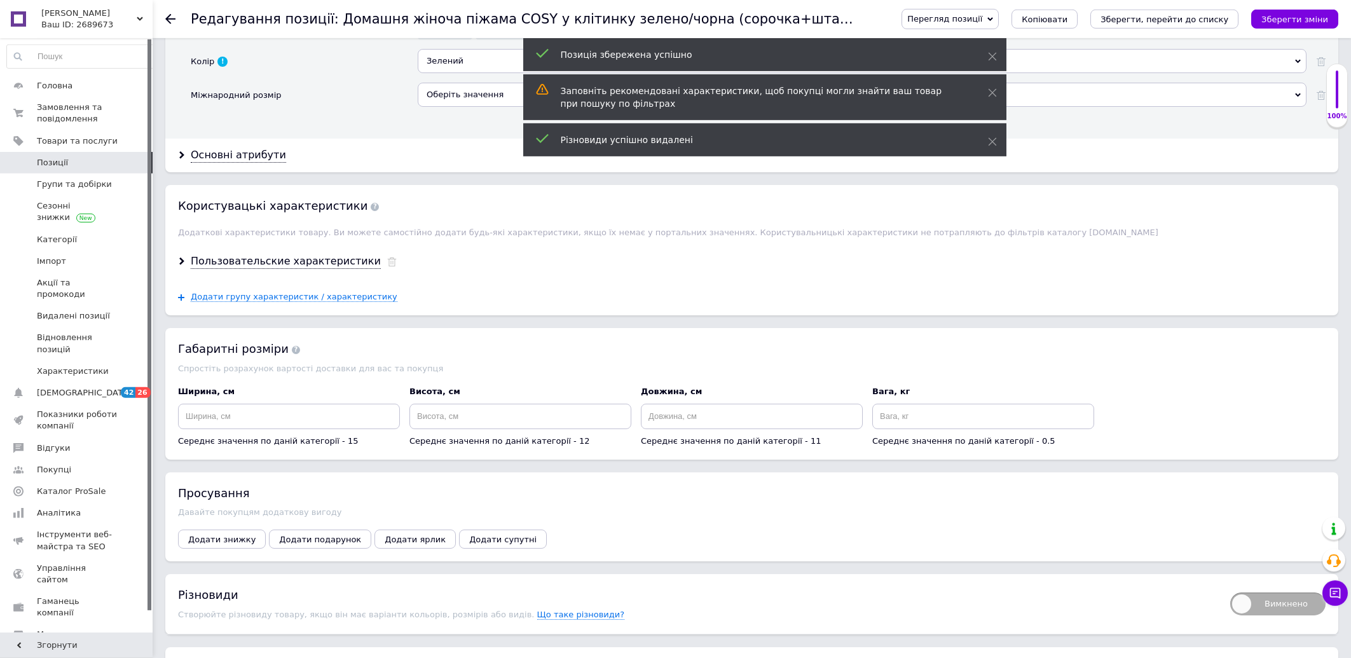
scroll to position [1056, 0]
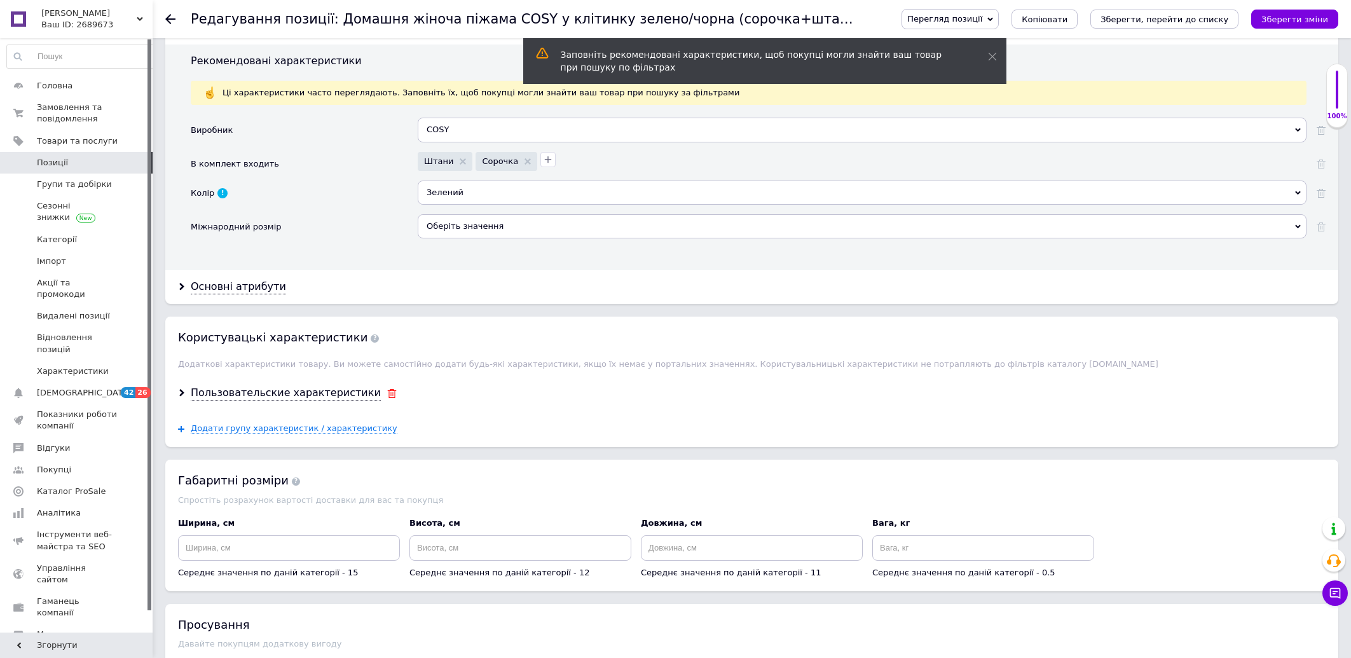
click at [387, 398] on use at bounding box center [391, 393] width 9 height 9
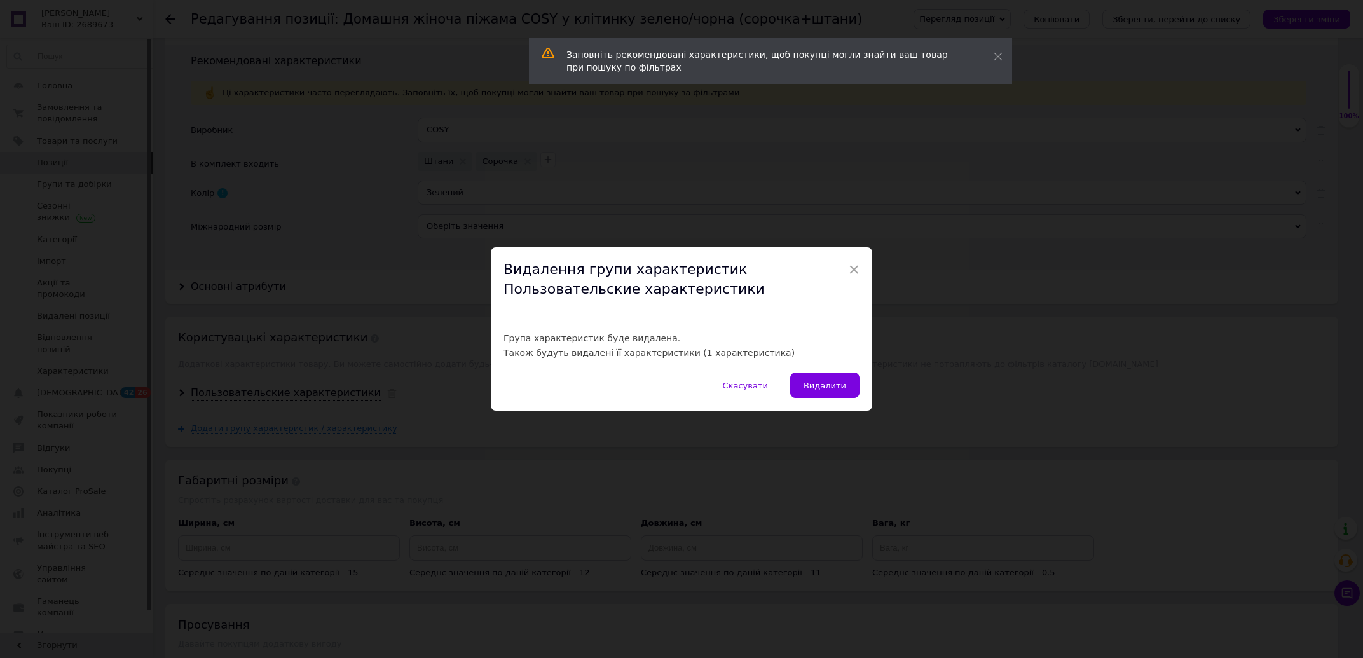
drag, startPoint x: 829, startPoint y: 392, endPoint x: 1342, endPoint y: 18, distance: 634.7
click at [828, 392] on button "Видалити" at bounding box center [824, 384] width 69 height 25
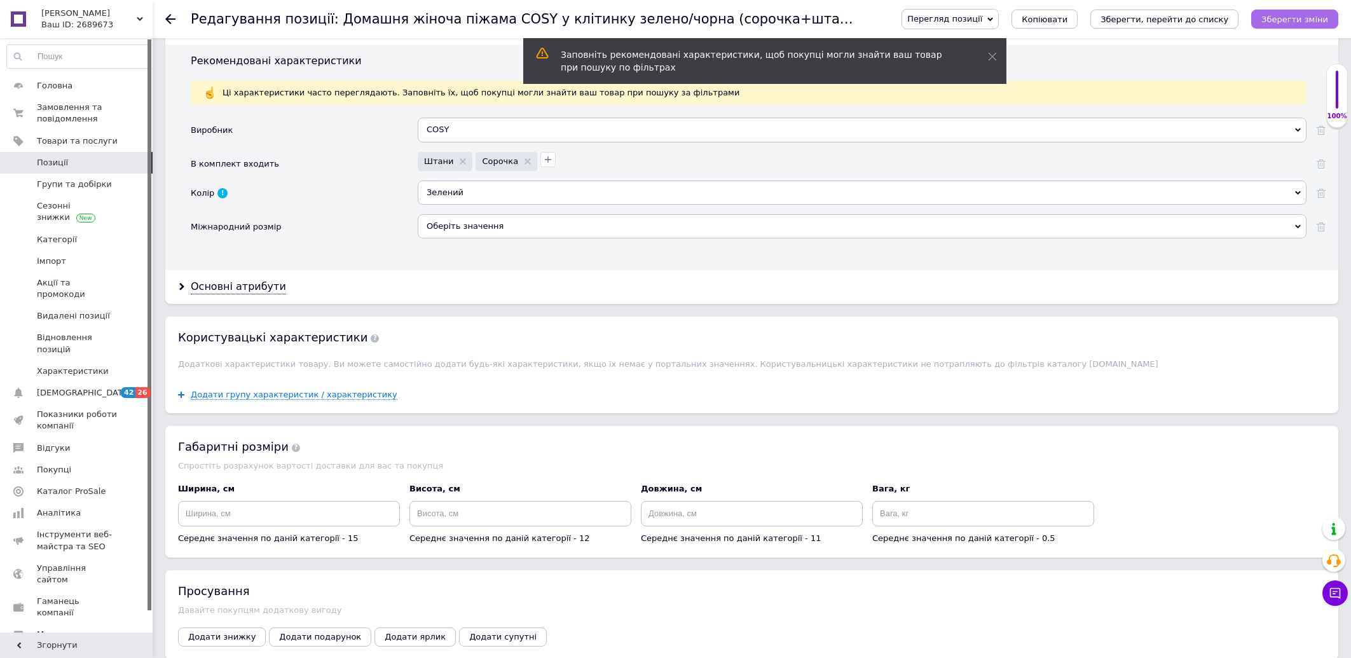
click at [1315, 12] on button "Зберегти зміни" at bounding box center [1294, 19] width 87 height 19
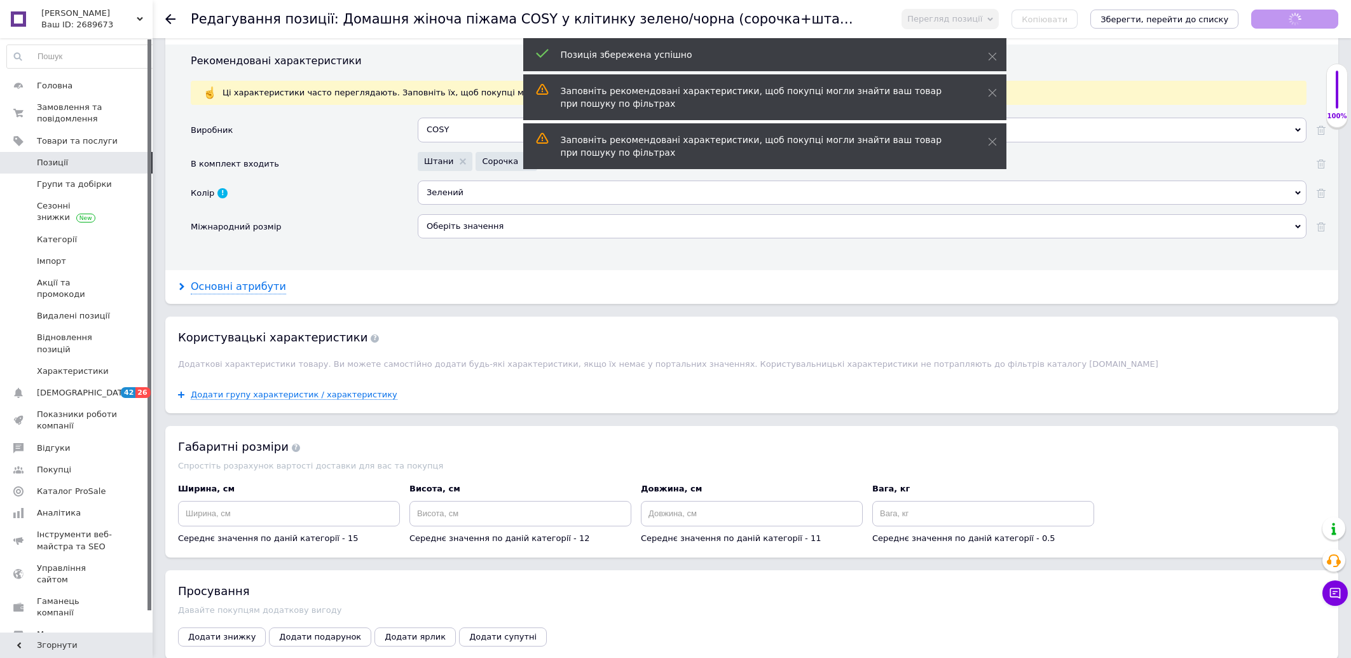
click at [249, 294] on div "Основні атрибути" at bounding box center [238, 287] width 95 height 15
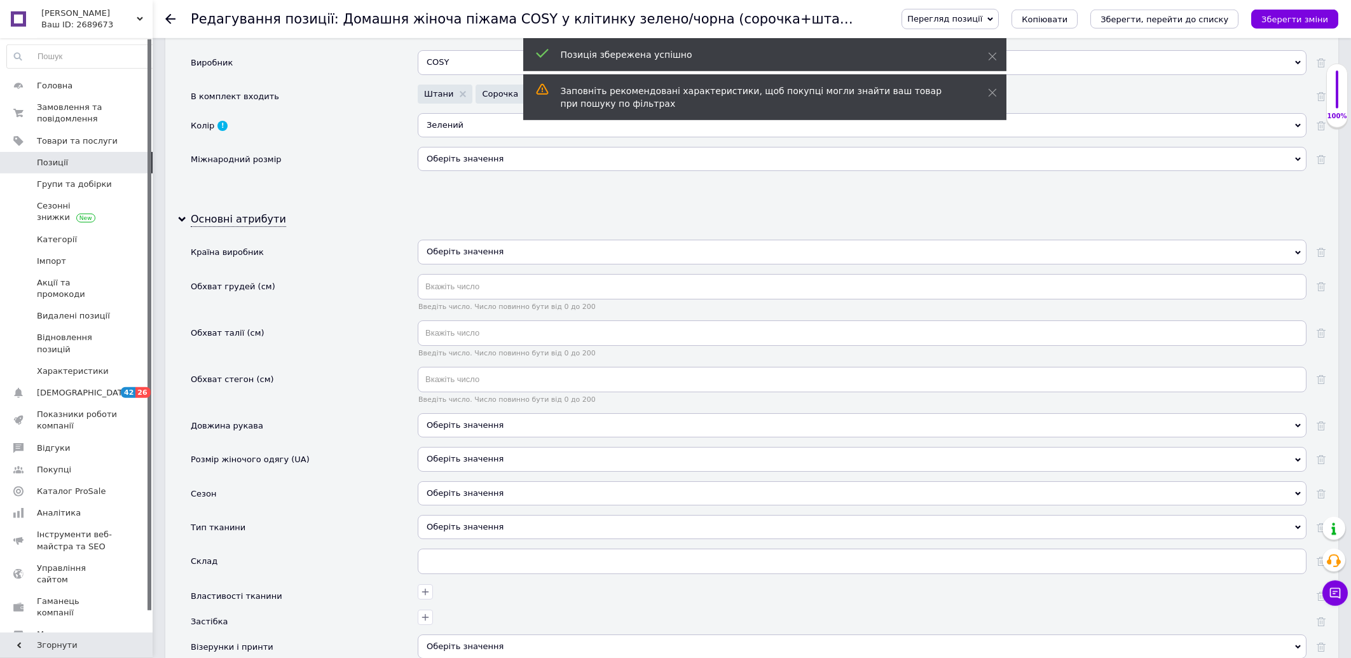
scroll to position [1192, 0]
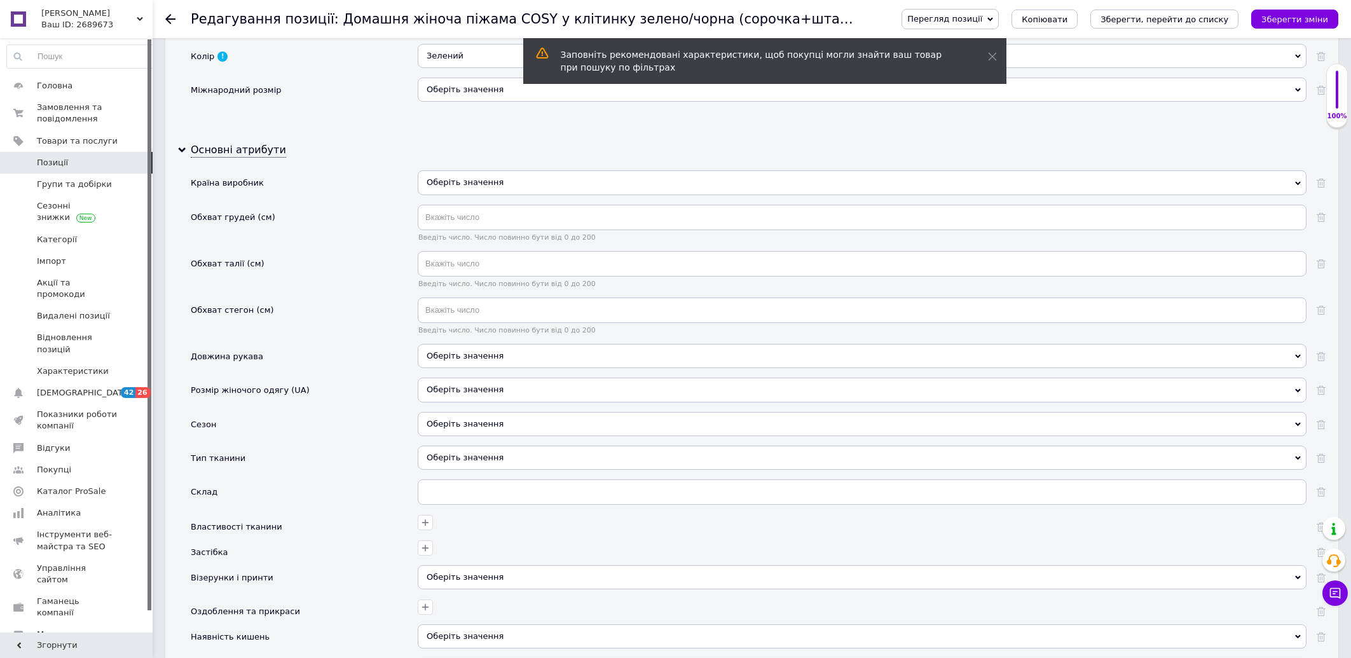
click at [457, 102] on div "Оберіть значення" at bounding box center [862, 90] width 889 height 24
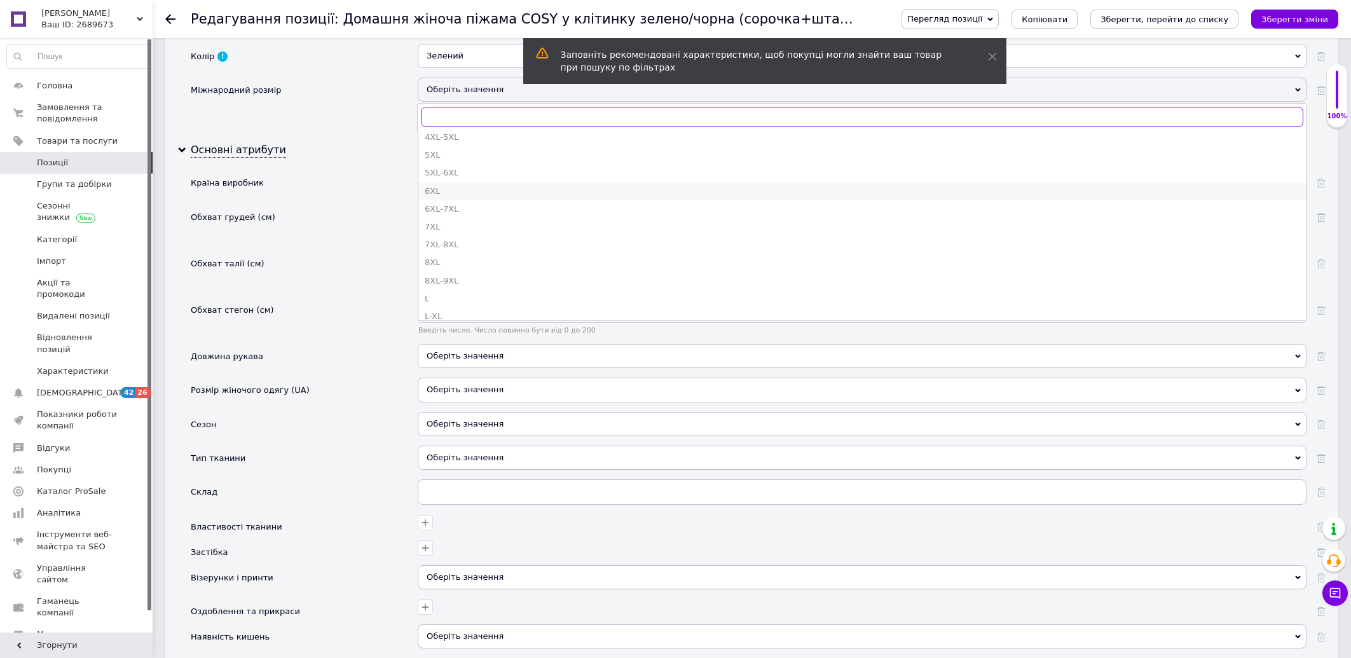
scroll to position [102, 0]
click at [442, 298] on div "L" at bounding box center [862, 292] width 875 height 11
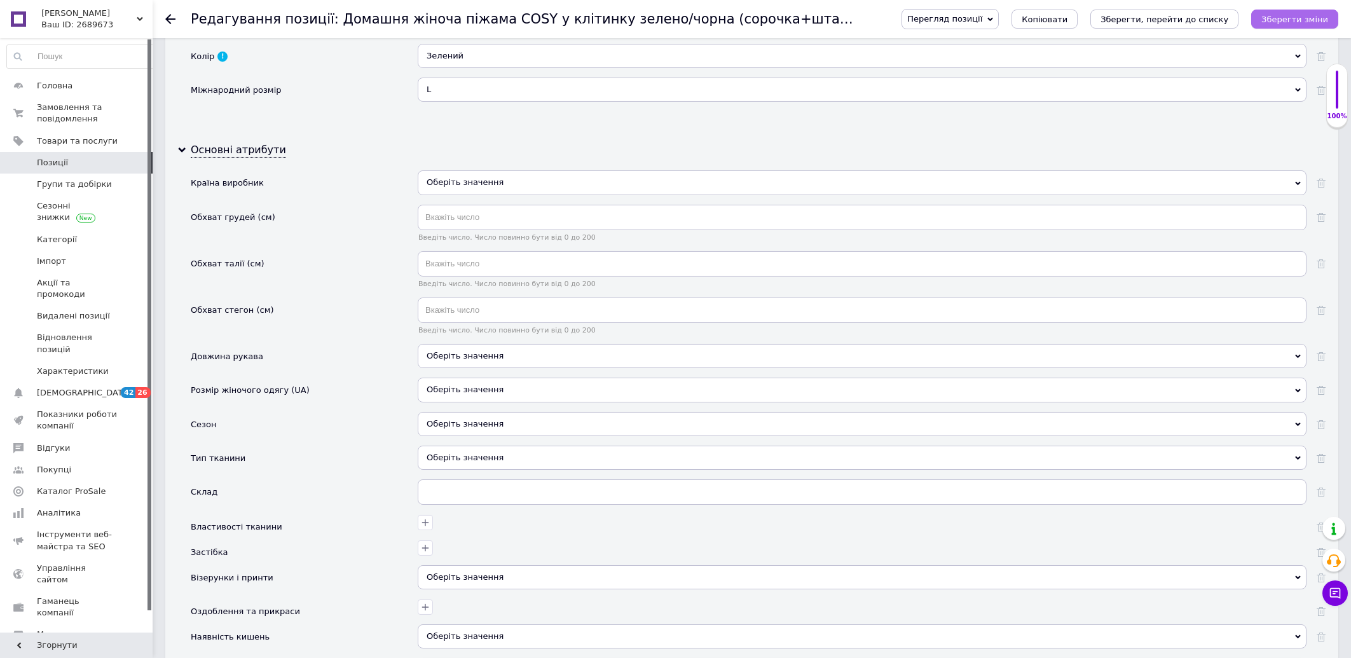
click at [1266, 19] on button "Зберегти зміни" at bounding box center [1294, 19] width 87 height 19
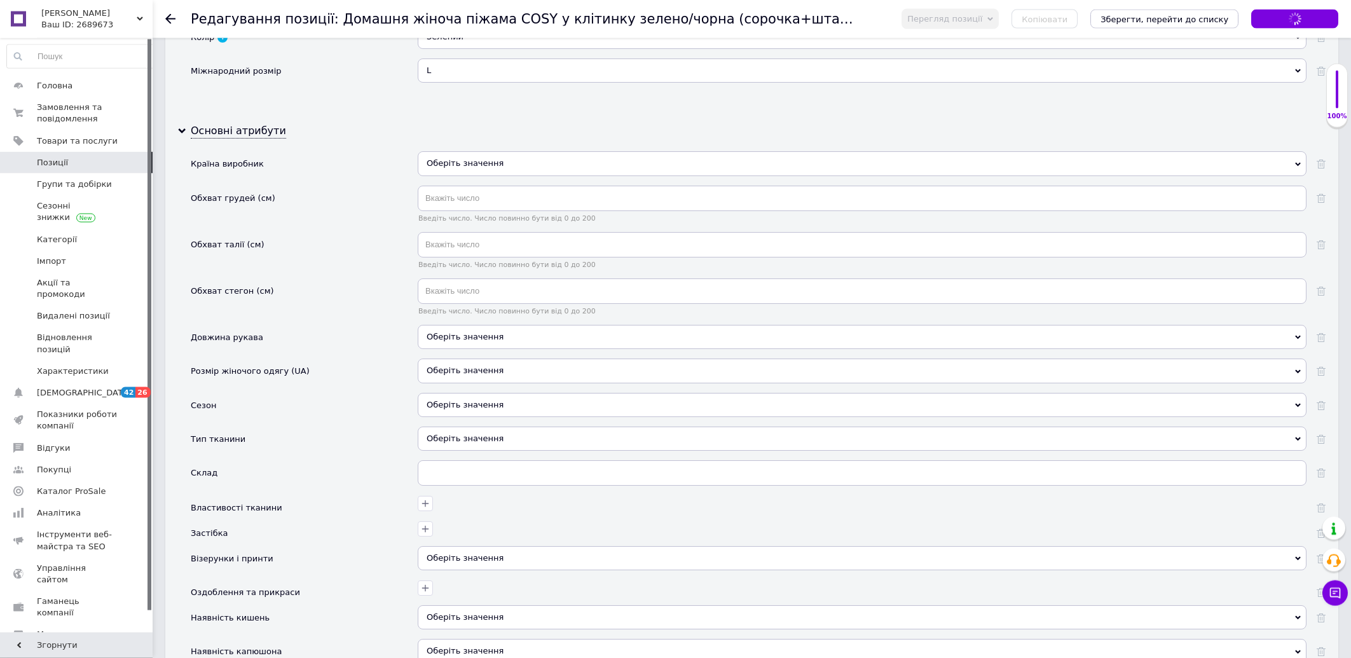
scroll to position [1260, 0]
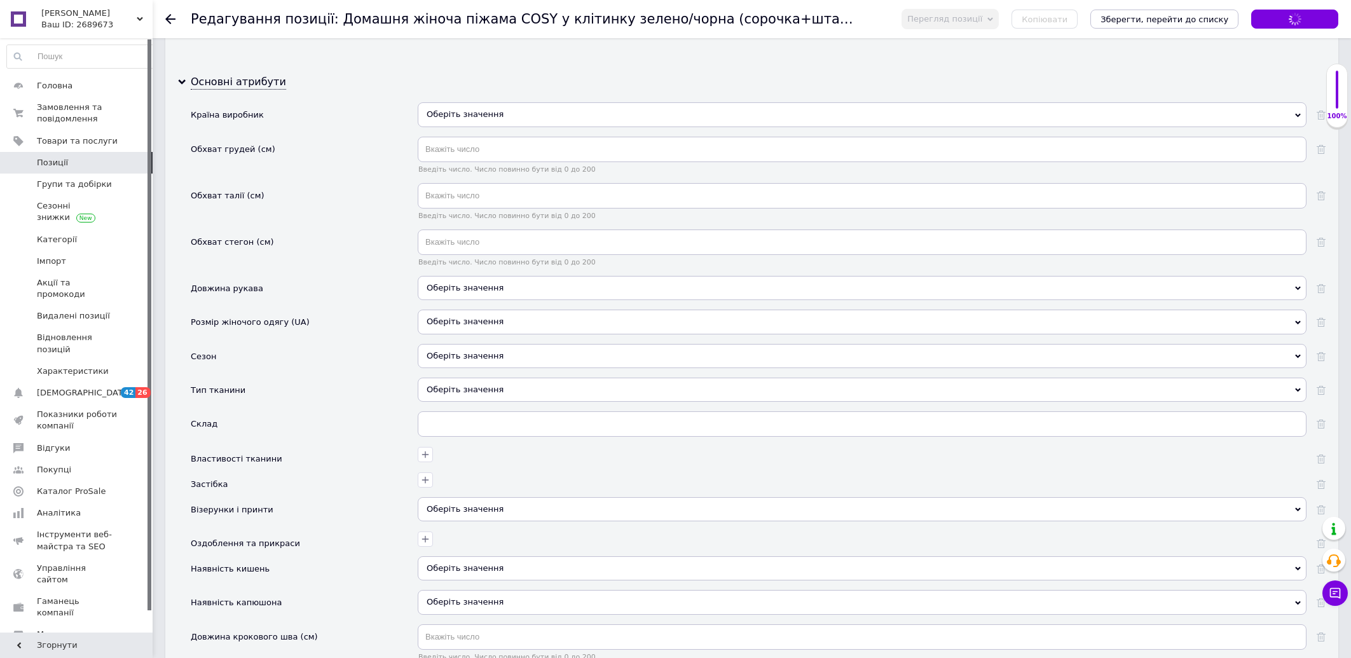
click at [456, 126] on div "Оберіть значення" at bounding box center [862, 114] width 889 height 24
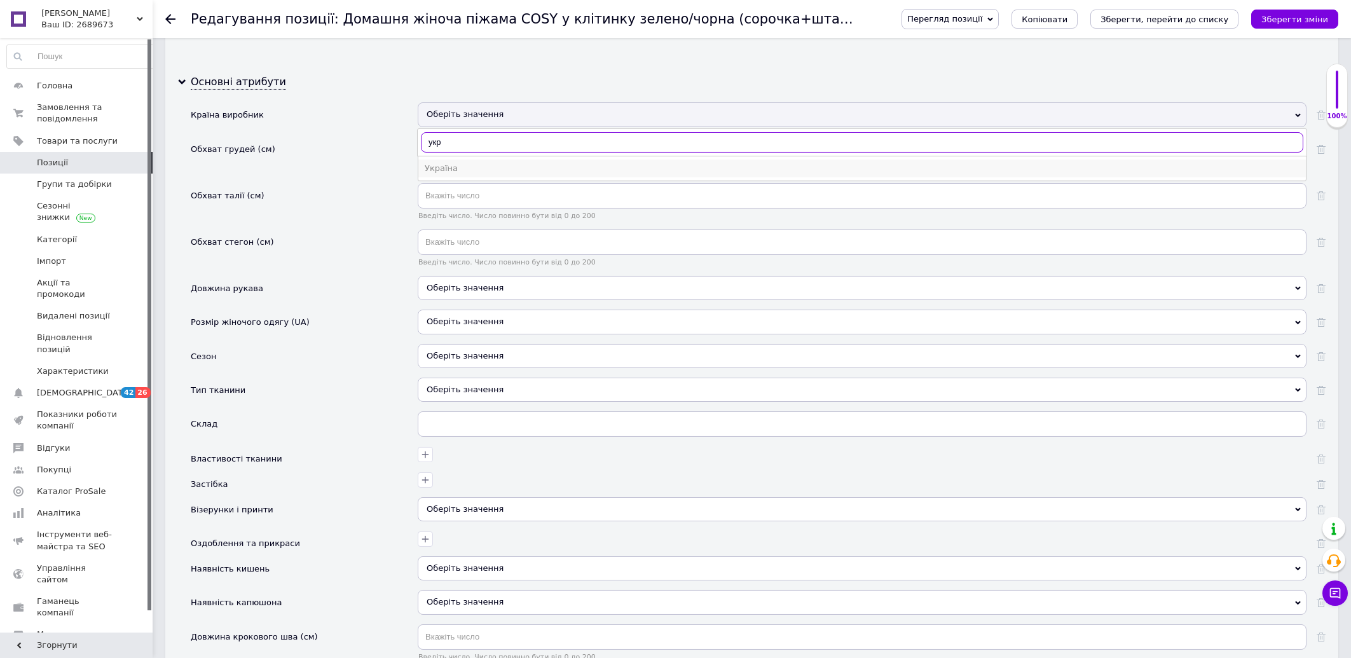
type input "укр"
click at [442, 174] on div "Україна" at bounding box center [862, 168] width 875 height 11
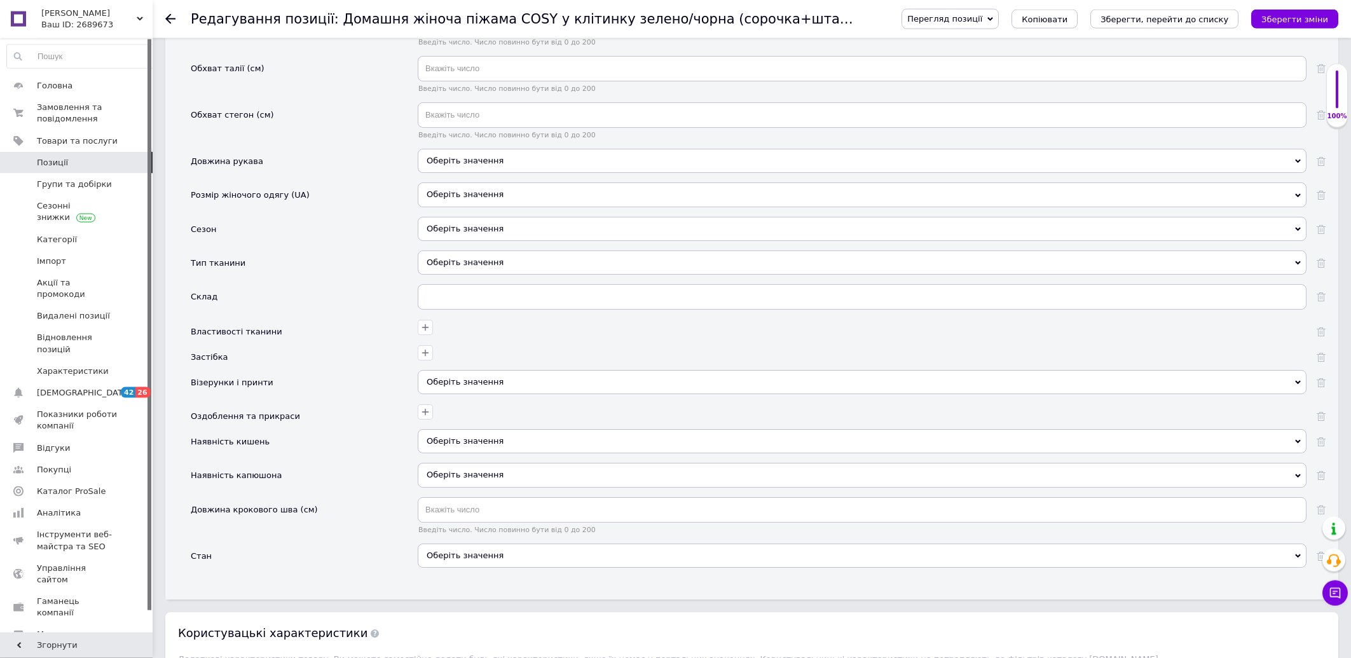
scroll to position [1396, 0]
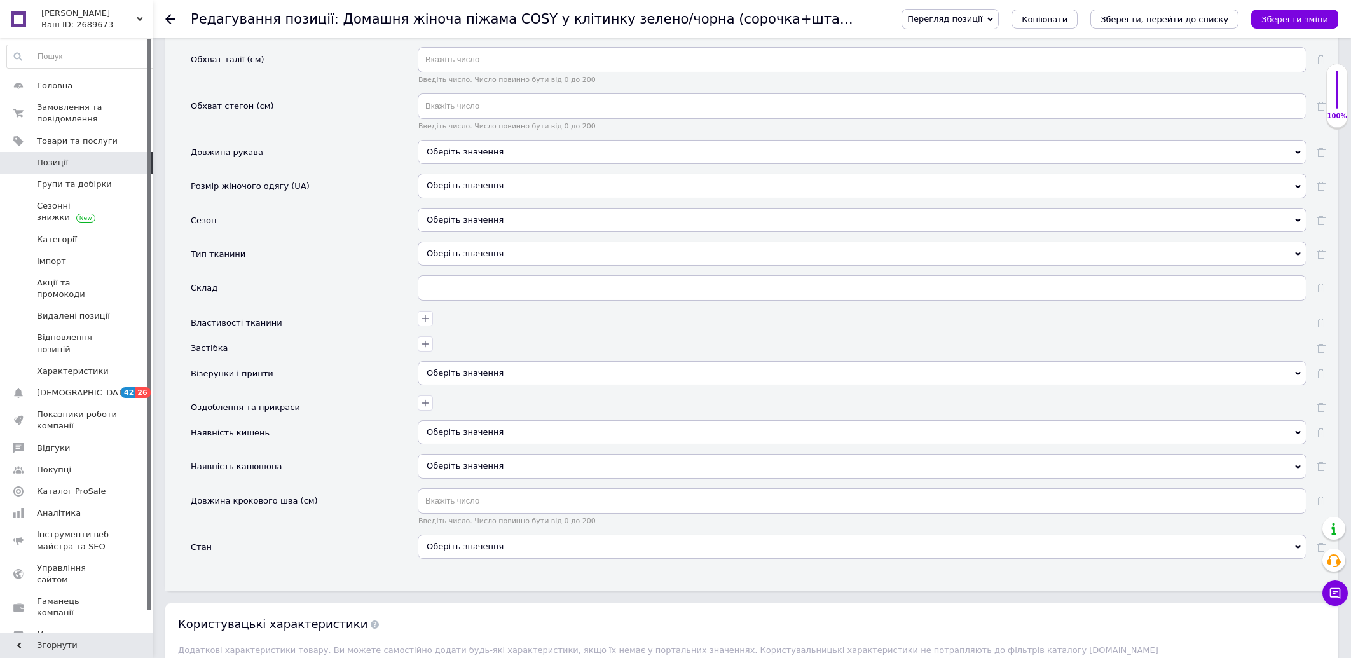
click at [432, 164] on div "Оберіть значення" at bounding box center [862, 152] width 889 height 24
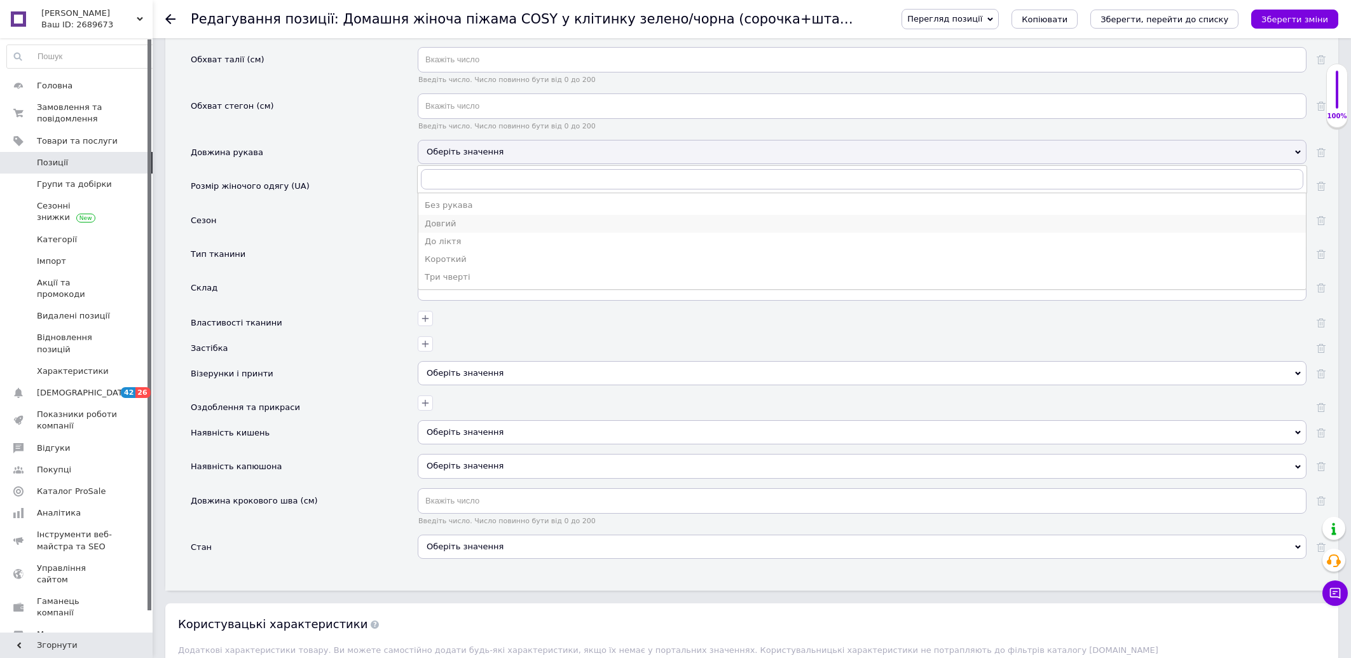
click at [440, 229] on div "Довгий" at bounding box center [862, 223] width 875 height 11
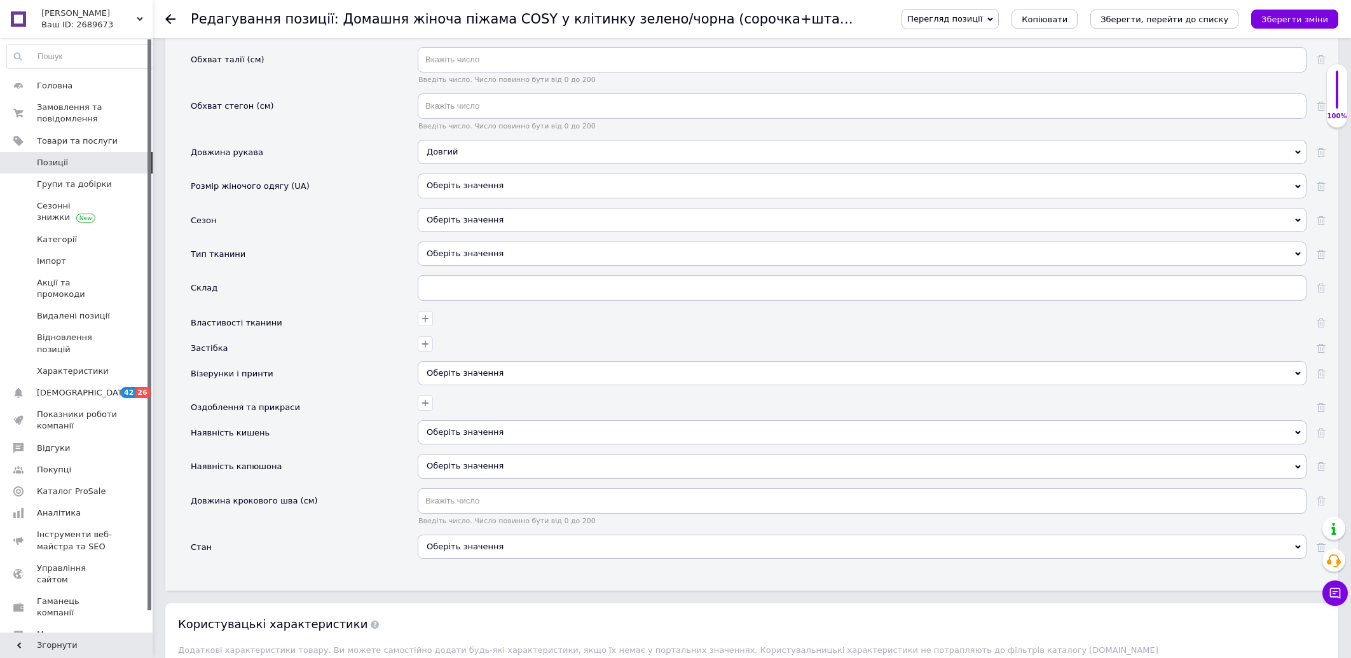
click at [442, 232] on div "Оберіть значення" at bounding box center [862, 220] width 889 height 24
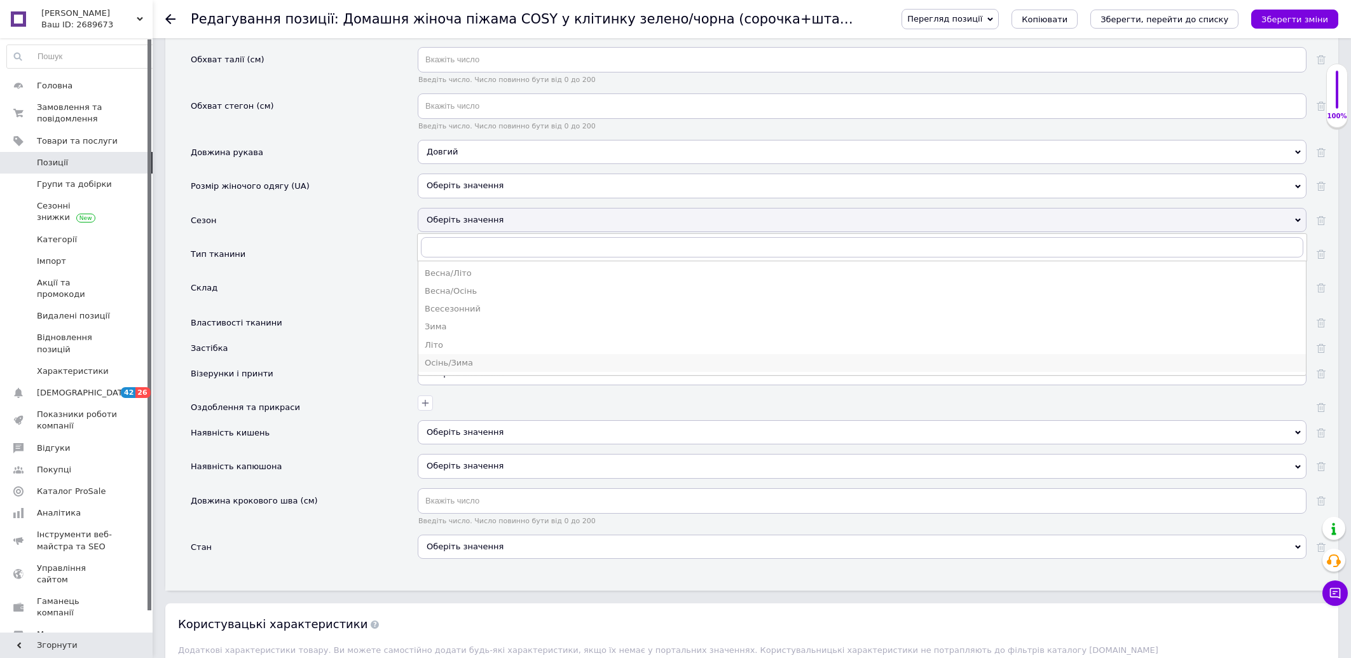
click at [442, 369] on div "Осінь/Зима" at bounding box center [862, 362] width 875 height 11
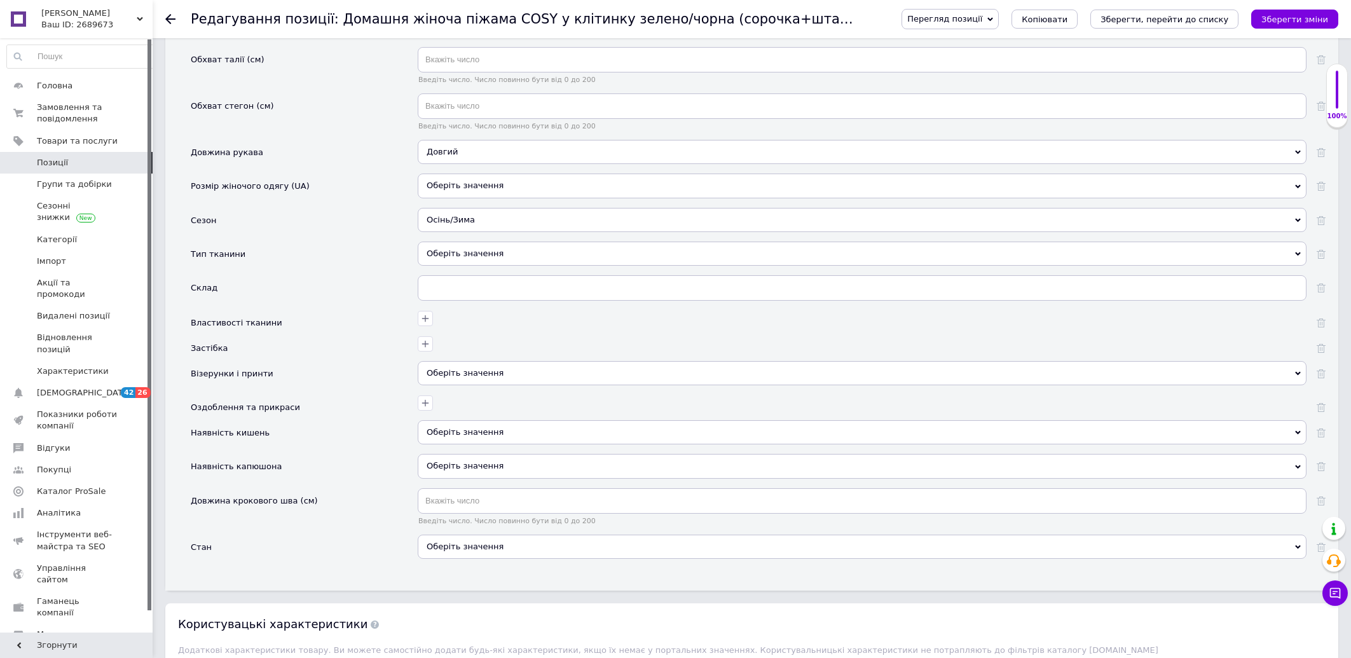
click at [444, 266] on div "Оберіть значення" at bounding box center [862, 254] width 889 height 24
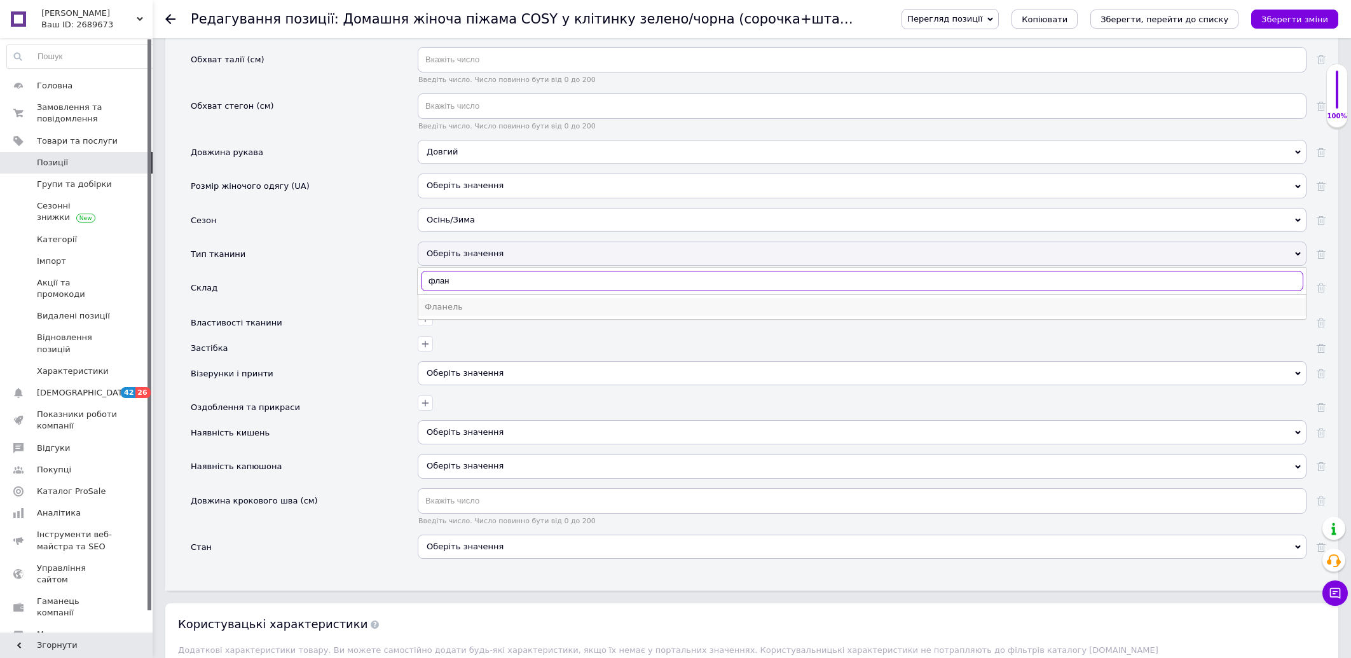
type input "флан"
click at [451, 313] on div "Фланель" at bounding box center [862, 306] width 875 height 11
click at [456, 301] on input "text" at bounding box center [862, 287] width 889 height 25
paste input "70% бавовна, 30% поліестер"
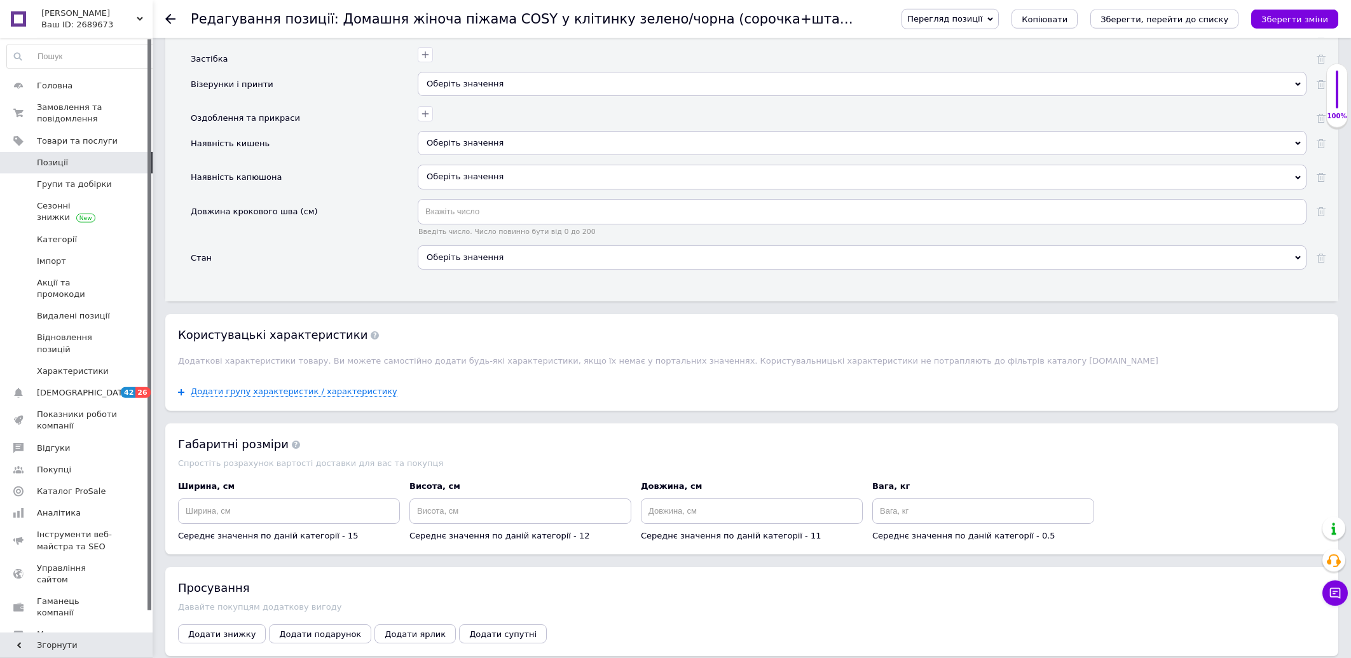
scroll to position [1686, 0]
type input "70% бавовна, 30% поліестер"
click at [434, 147] on span "Оберіть значення" at bounding box center [465, 142] width 77 height 10
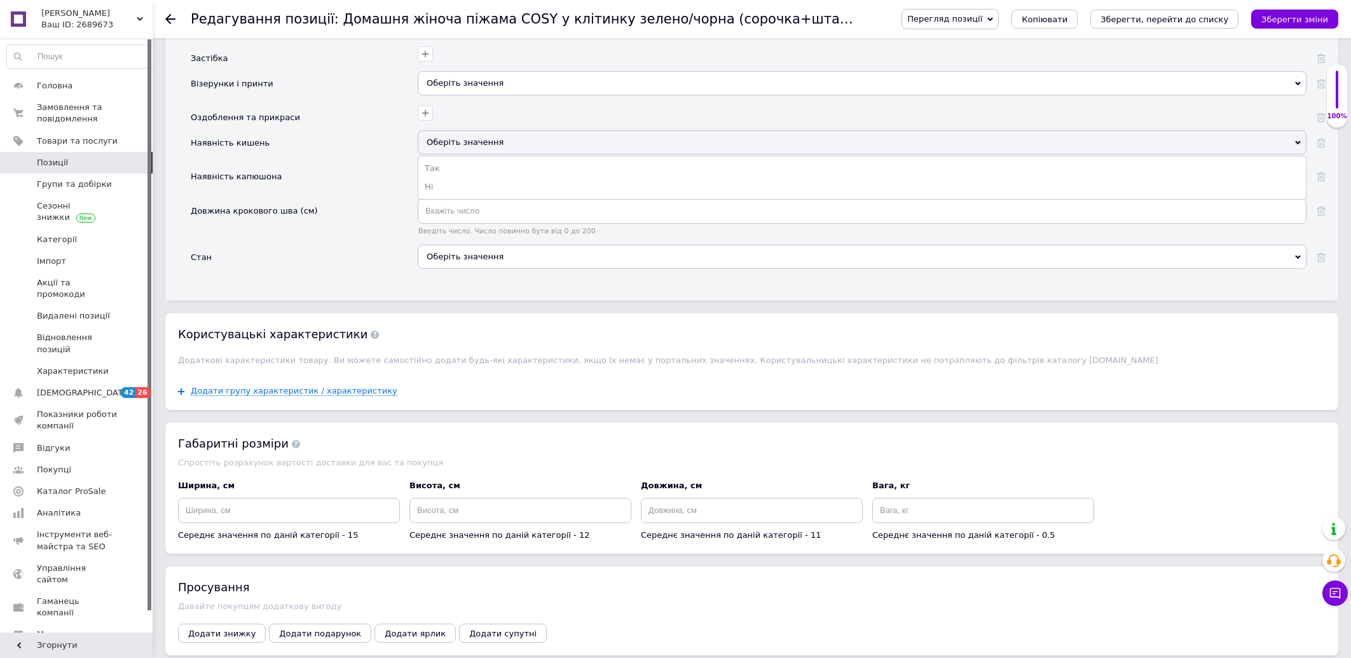
click at [434, 147] on span "Оберіть значення" at bounding box center [465, 142] width 77 height 10
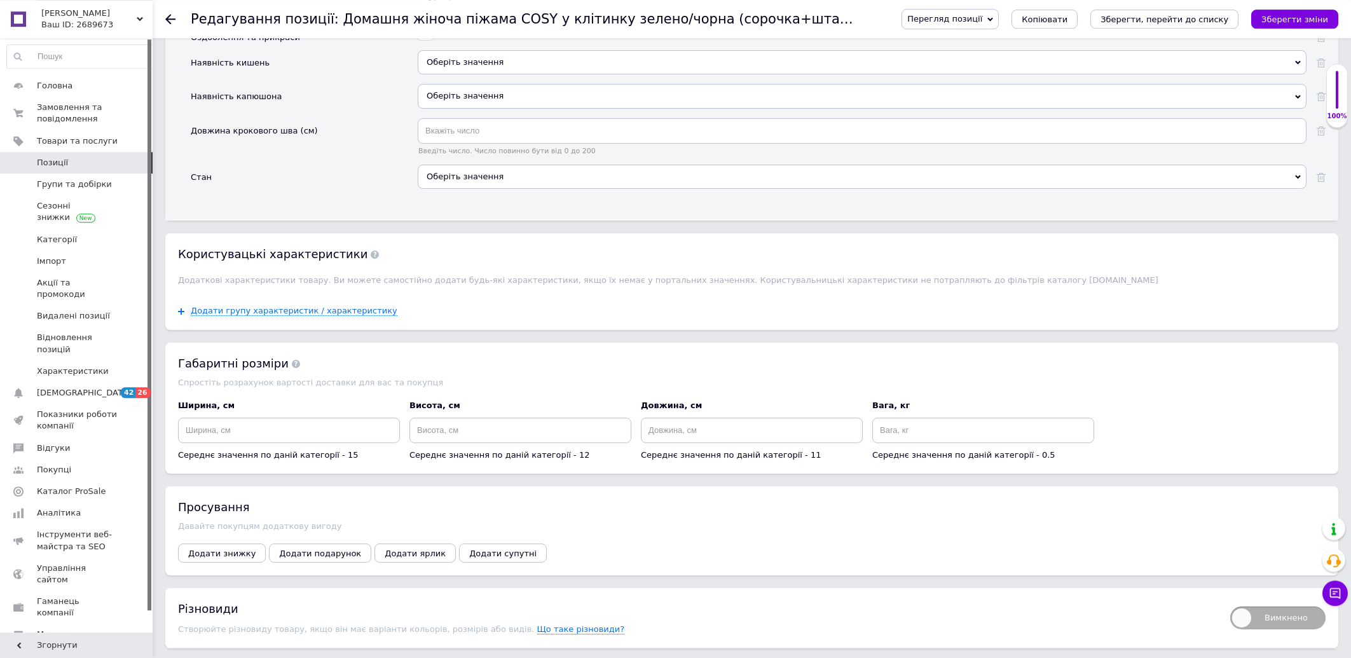
scroll to position [1772, 0]
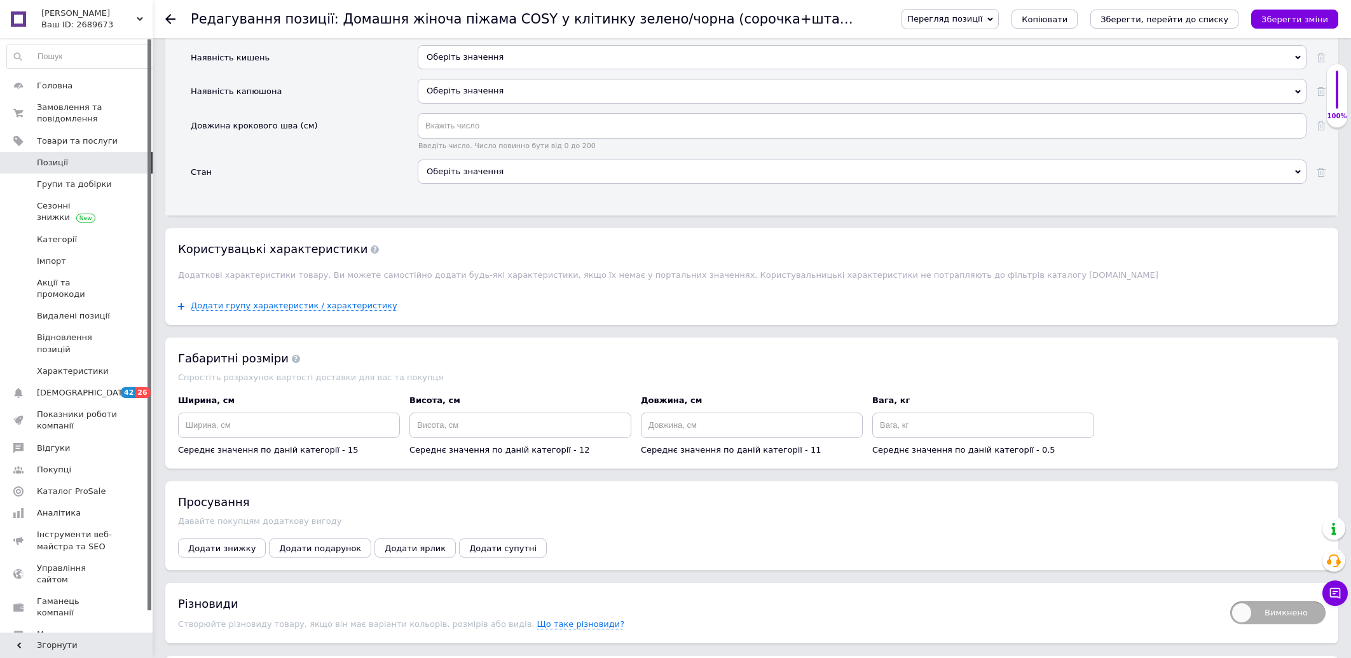
click at [452, 184] on div "Оберіть значення" at bounding box center [862, 172] width 889 height 24
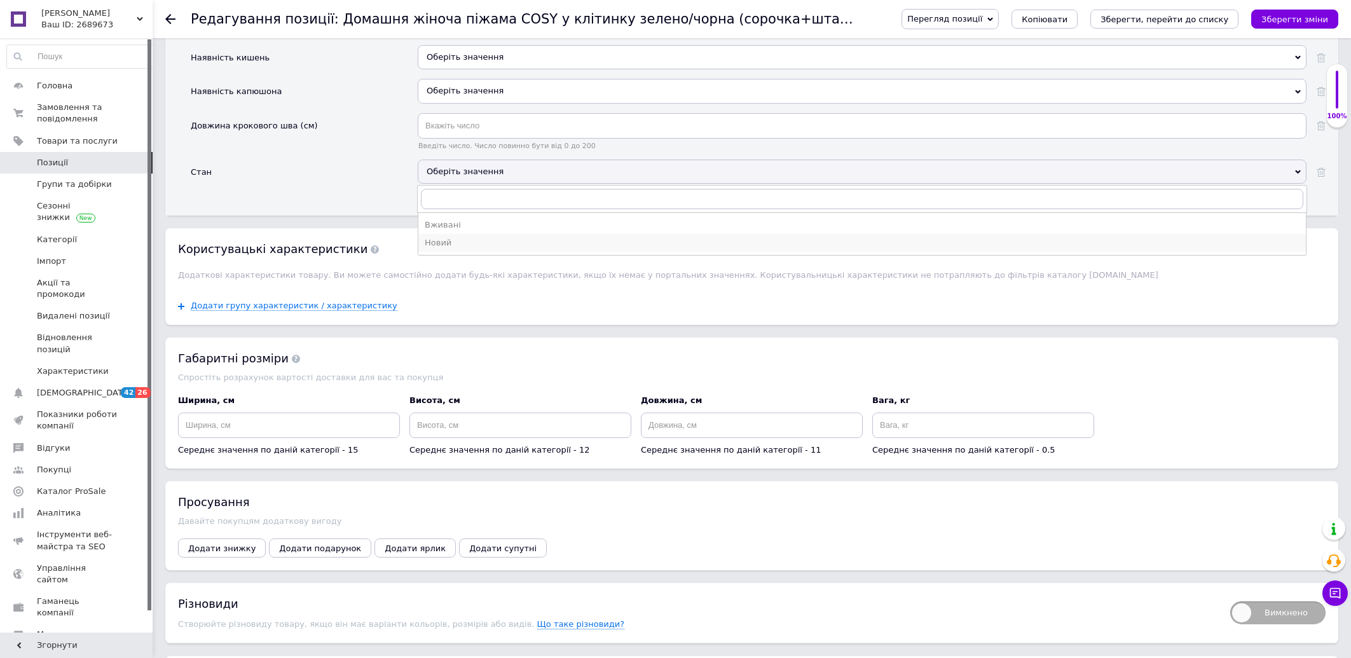
click at [444, 249] on div "Новий" at bounding box center [862, 242] width 875 height 11
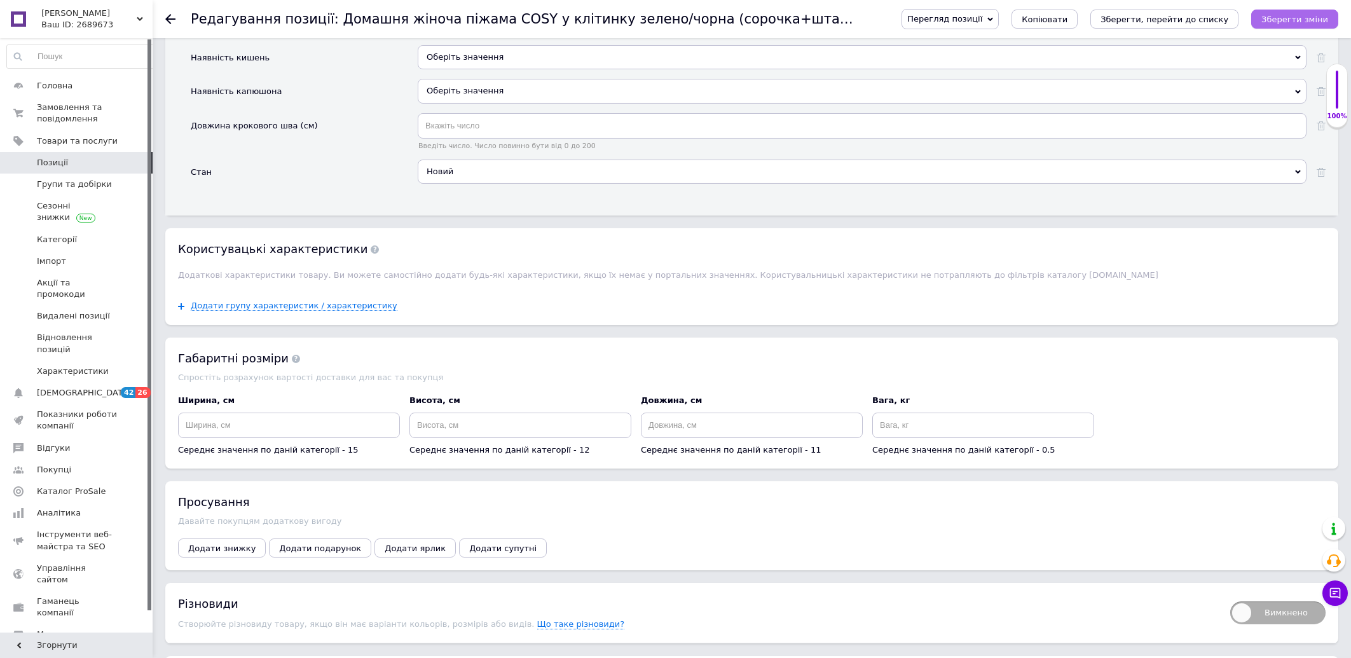
click at [1295, 16] on icon "Зберегти зміни" at bounding box center [1294, 20] width 67 height 10
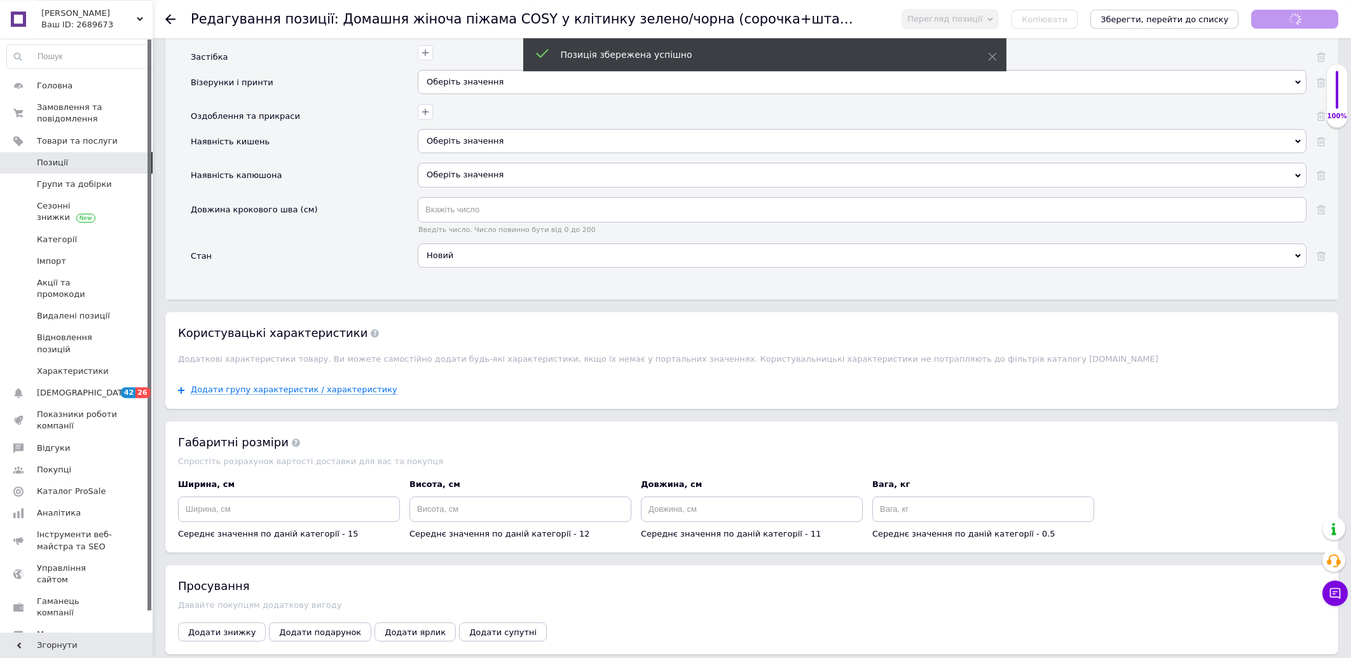
scroll to position [1686, 0]
click at [434, 95] on div "Оберіть значення" at bounding box center [862, 83] width 889 height 24
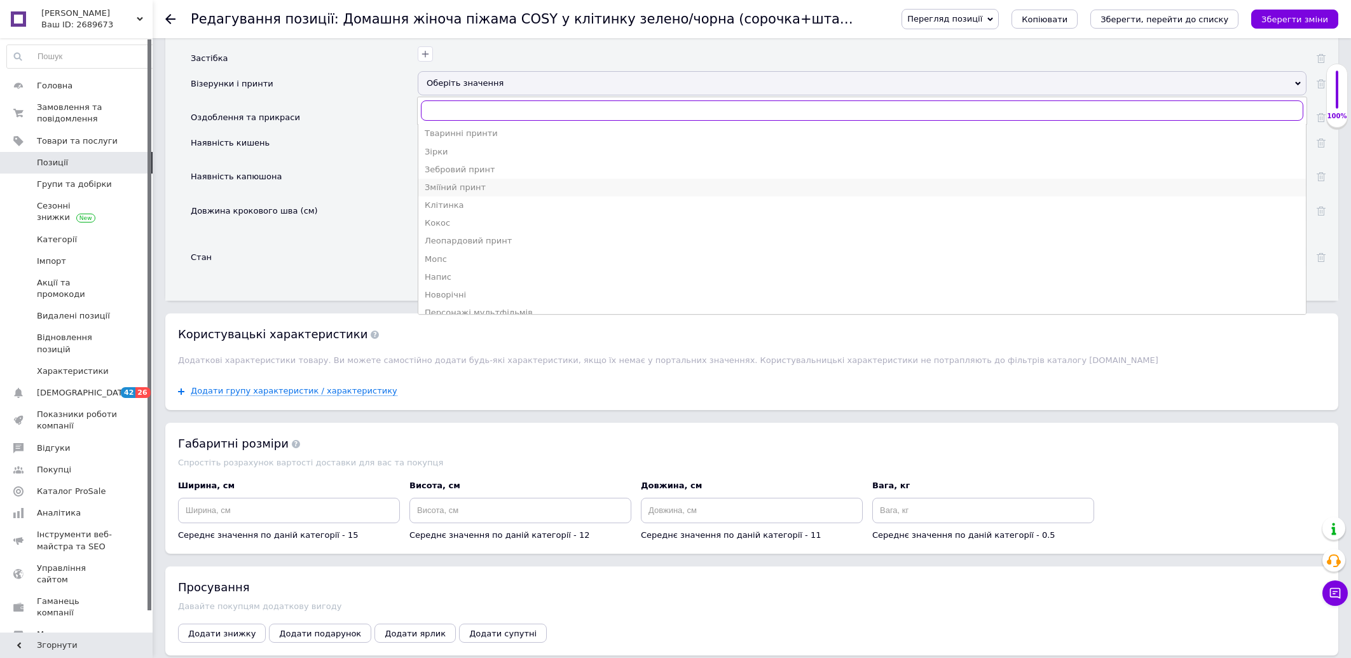
scroll to position [119, 0]
click at [458, 203] on div "Клітинка" at bounding box center [862, 196] width 875 height 11
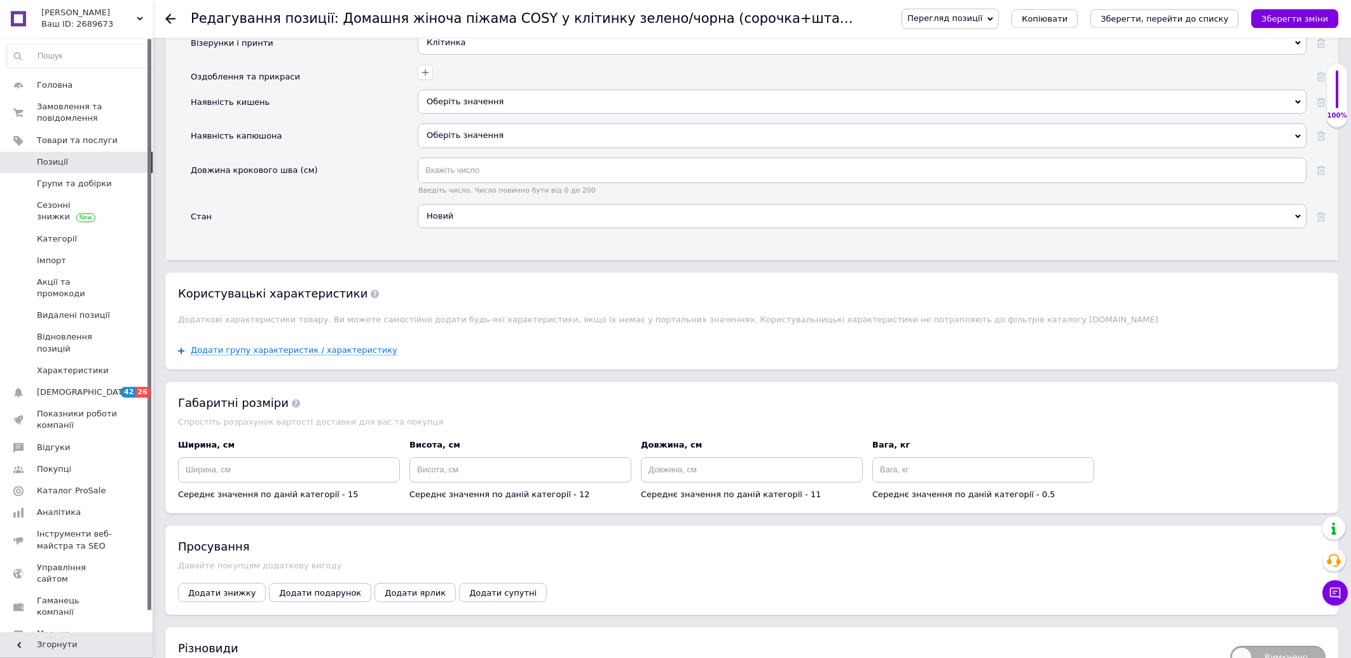
scroll to position [1704, 0]
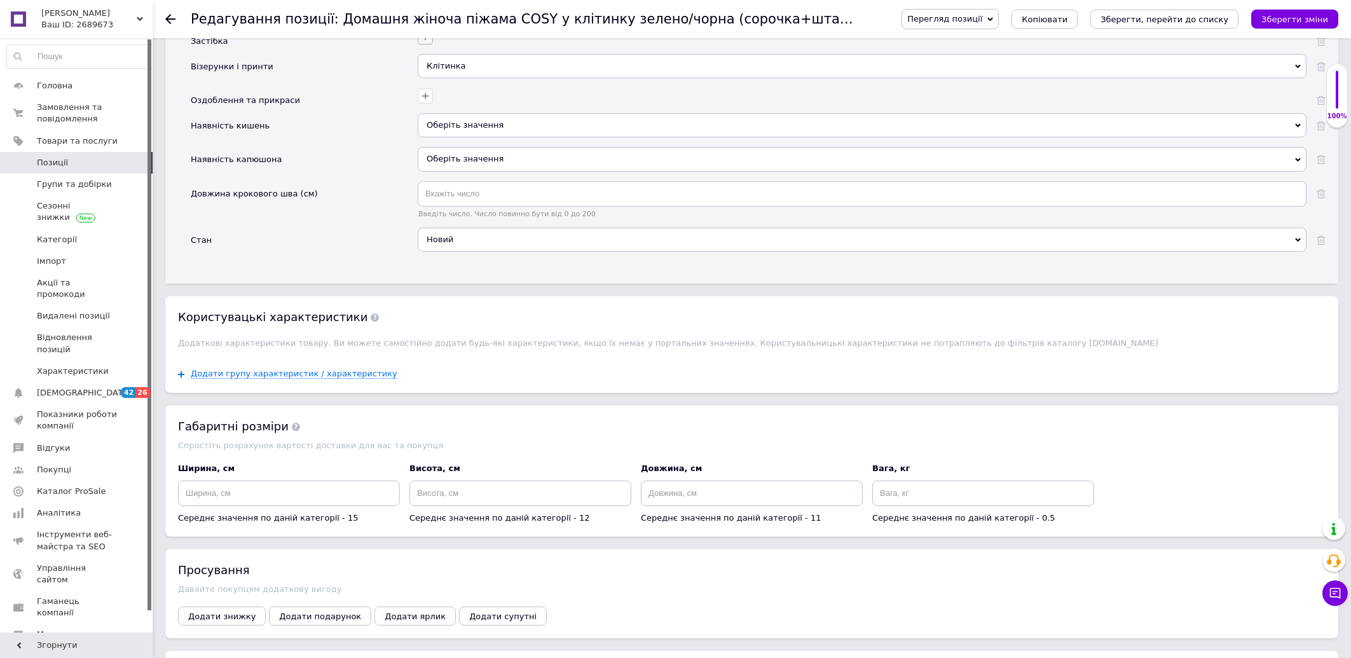
click at [427, 42] on icon "button" at bounding box center [425, 37] width 10 height 10
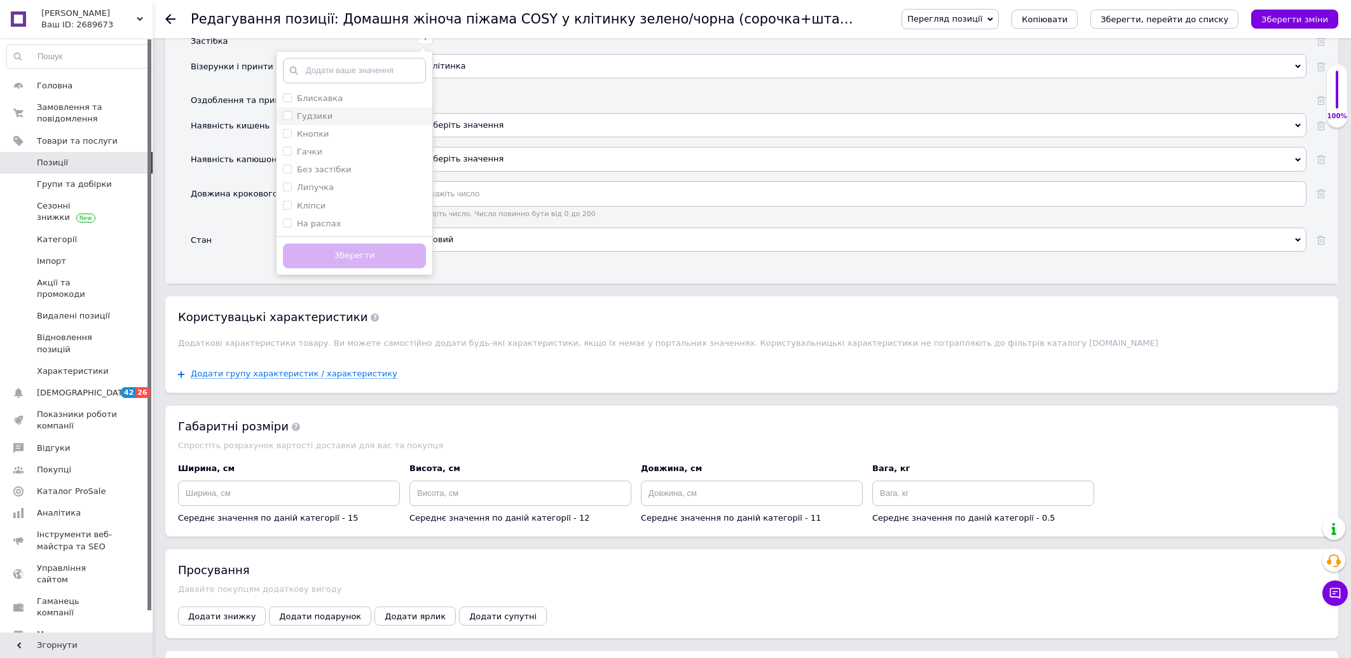
click at [287, 119] on input "Гудзики" at bounding box center [287, 115] width 8 height 8
checkbox input "true"
click at [306, 268] on button "Зберегти" at bounding box center [354, 255] width 143 height 25
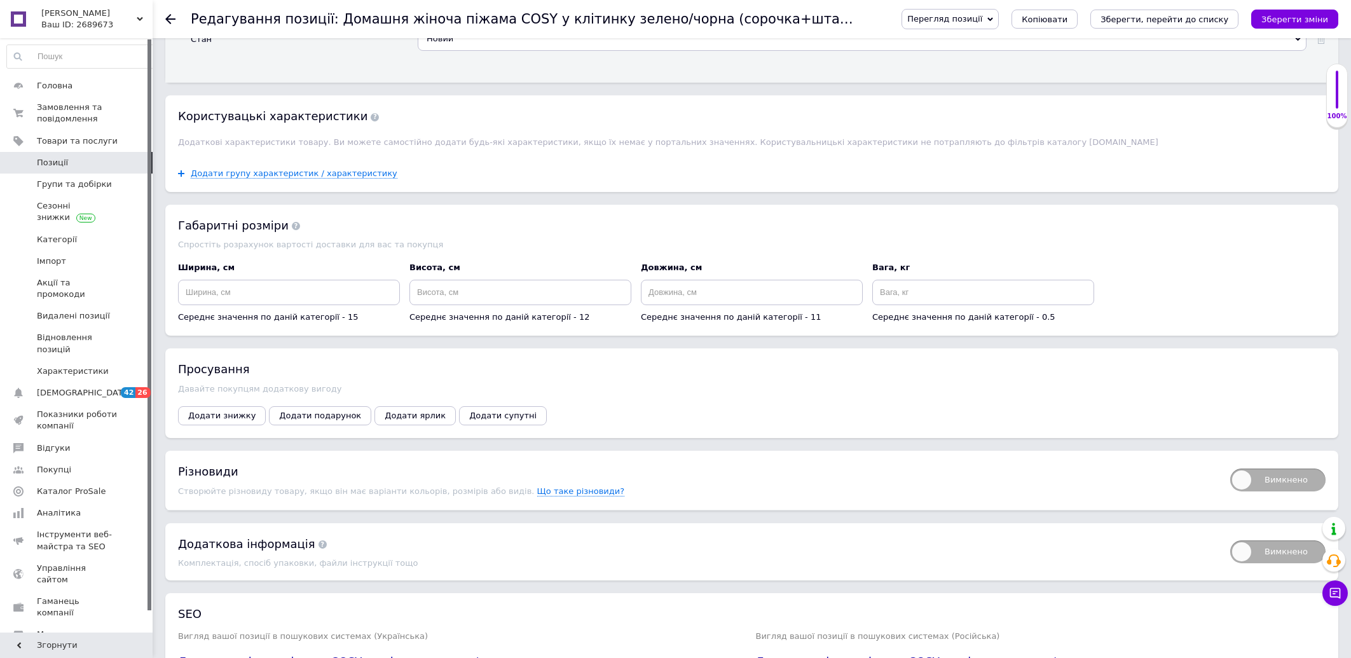
scroll to position [2027, 0]
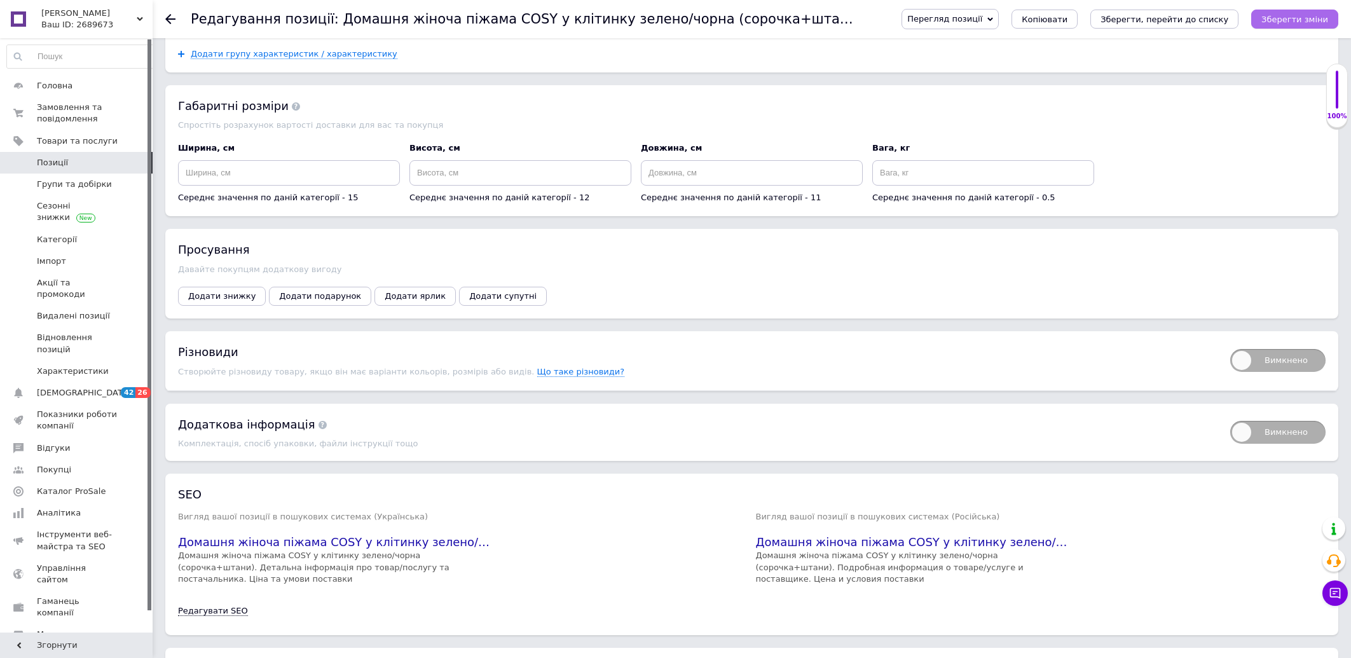
click at [1306, 17] on icon "Зберегти зміни" at bounding box center [1294, 20] width 67 height 10
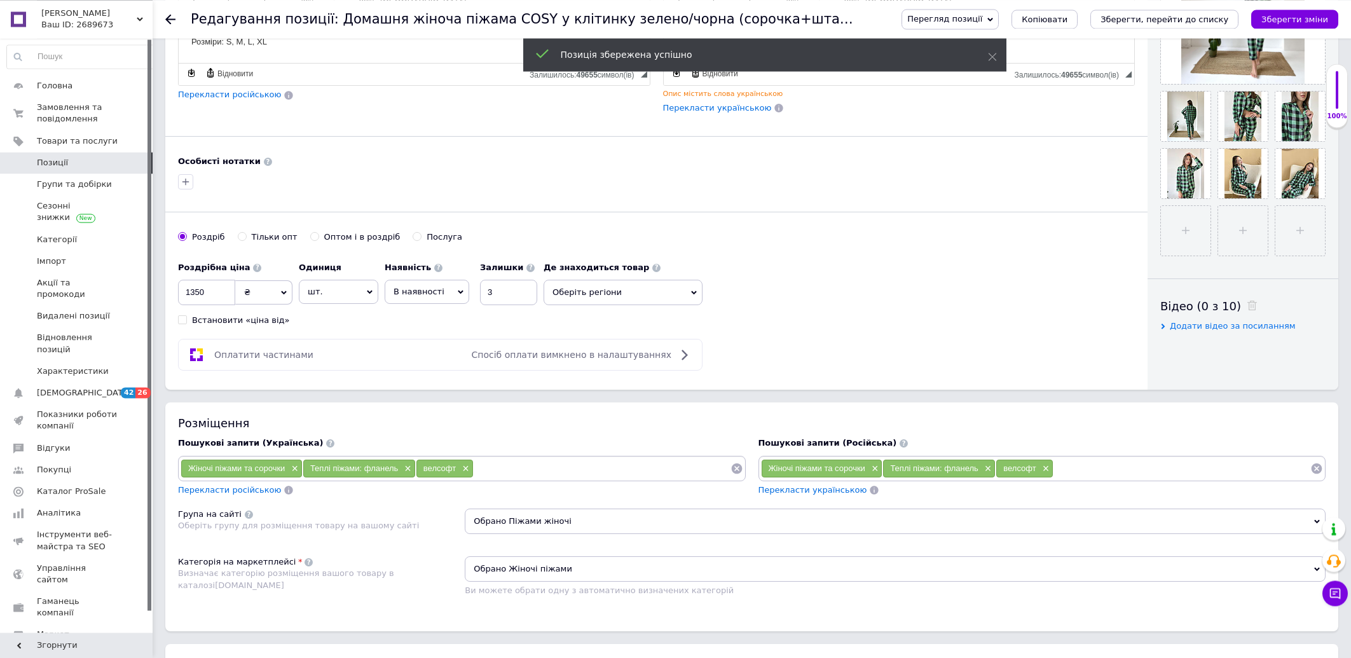
scroll to position [374, 0]
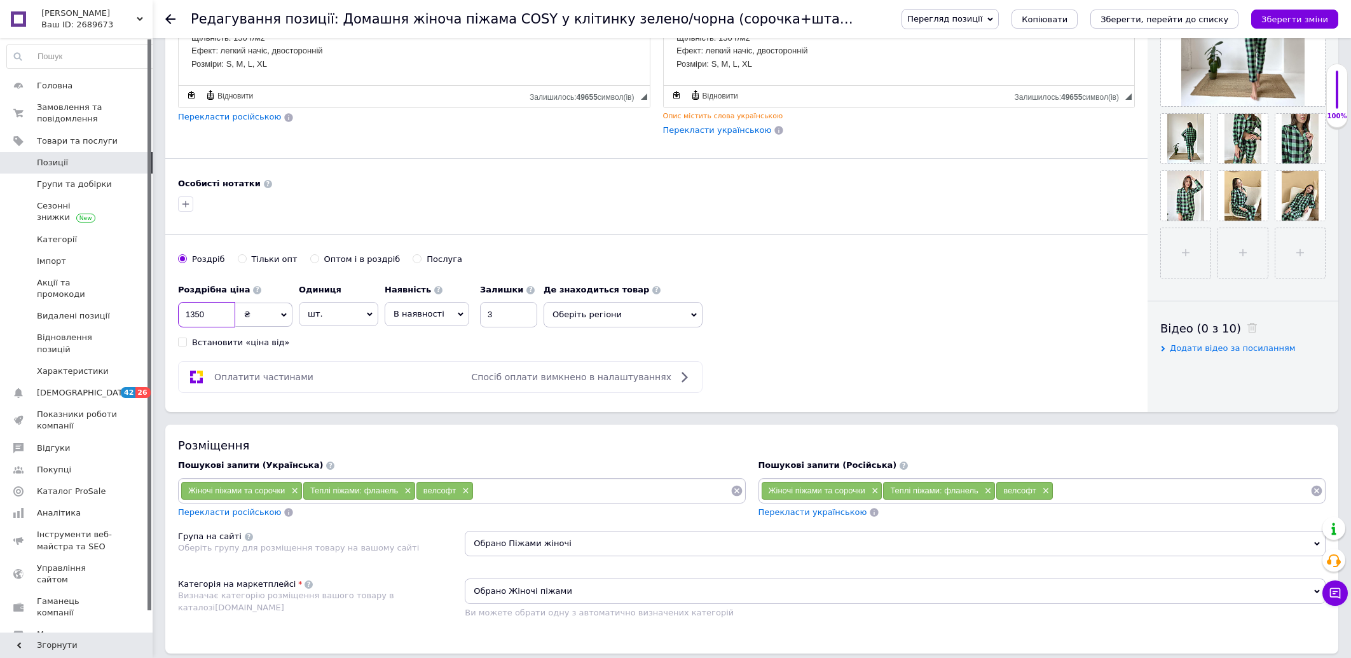
drag, startPoint x: 217, startPoint y: 305, endPoint x: 140, endPoint y: 308, distance: 77.6
click at [178, 308] on input "1350" at bounding box center [206, 314] width 57 height 25
type input "1450"
click at [1320, 15] on icon "Зберегти зміни" at bounding box center [1294, 20] width 67 height 10
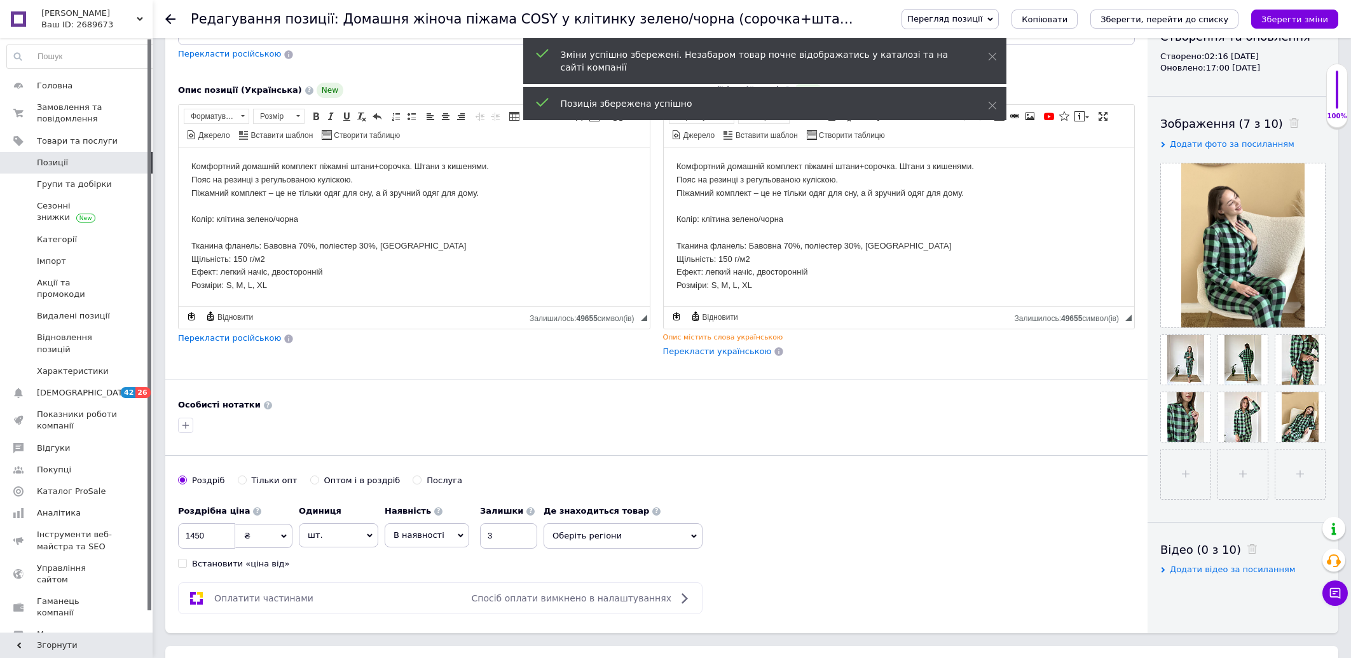
scroll to position [0, 0]
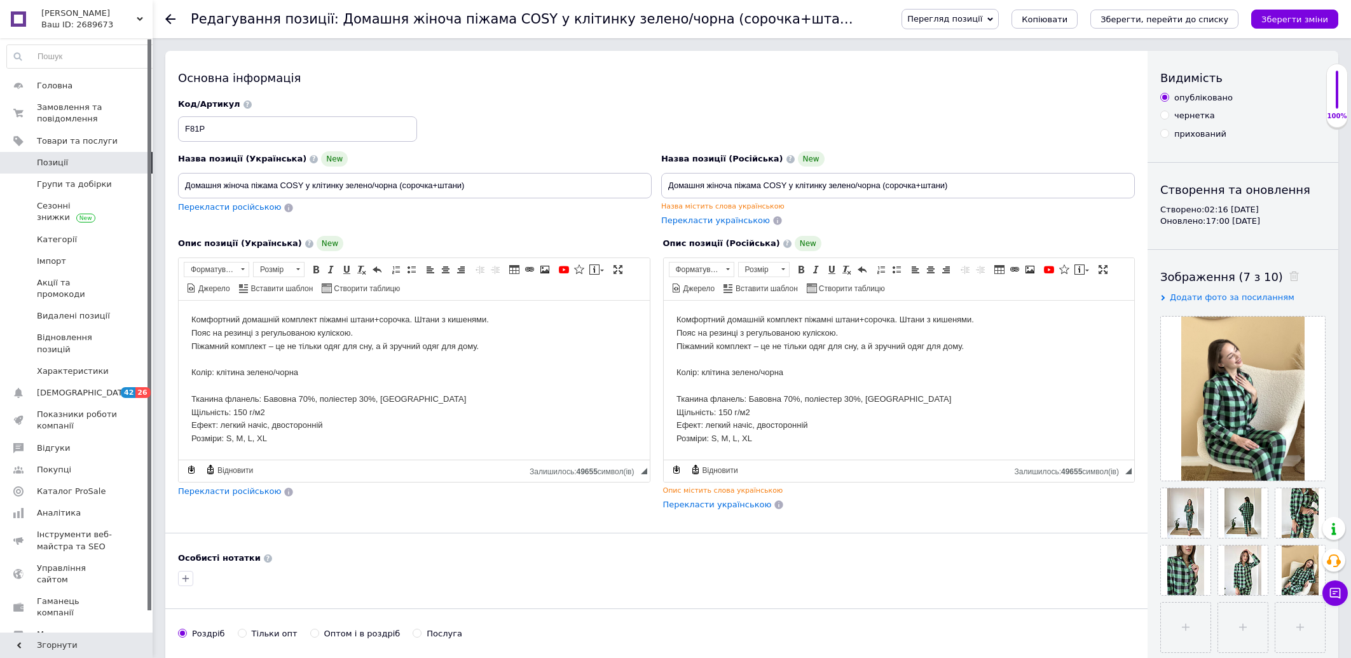
click at [233, 208] on span "Перекласти російською" at bounding box center [229, 207] width 103 height 10
type input "Домашняя женская пижама COSY в клетку зелено/черная (рубашка+брюки)"
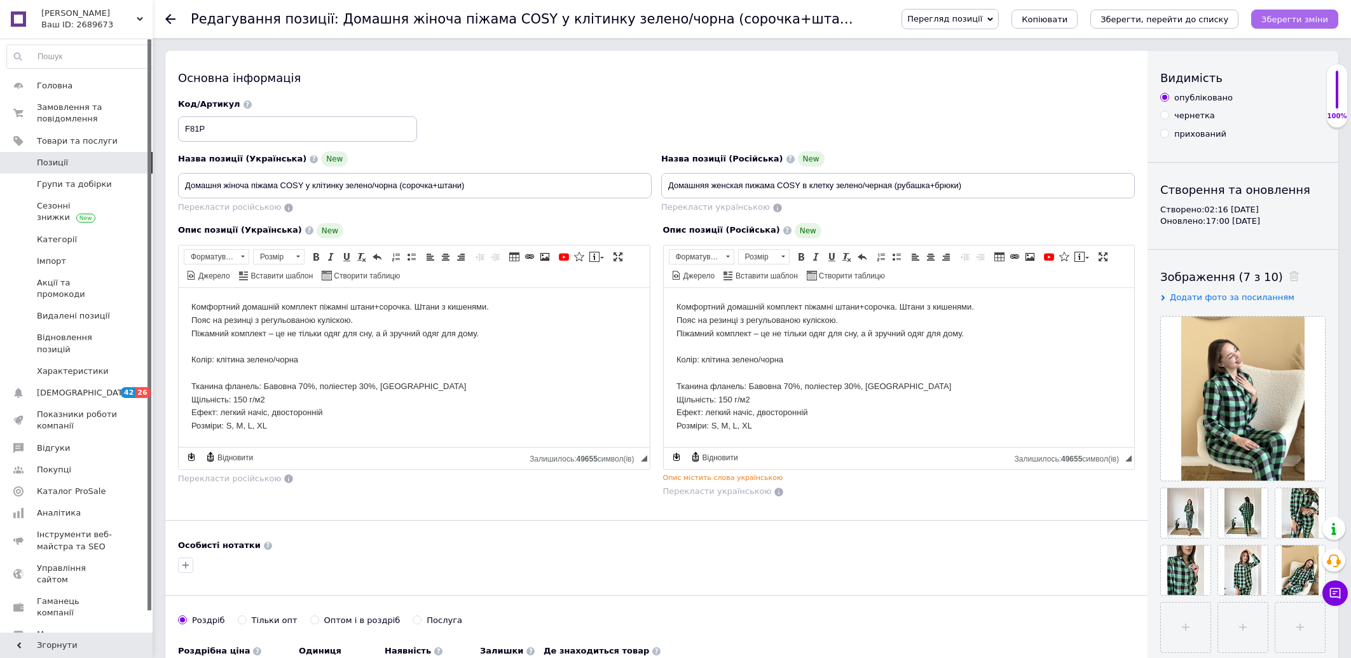
click at [1302, 11] on button "Зберегти зміни" at bounding box center [1294, 19] width 87 height 19
click at [1173, 26] on button "Зберегти, перейти до списку" at bounding box center [1164, 19] width 148 height 19
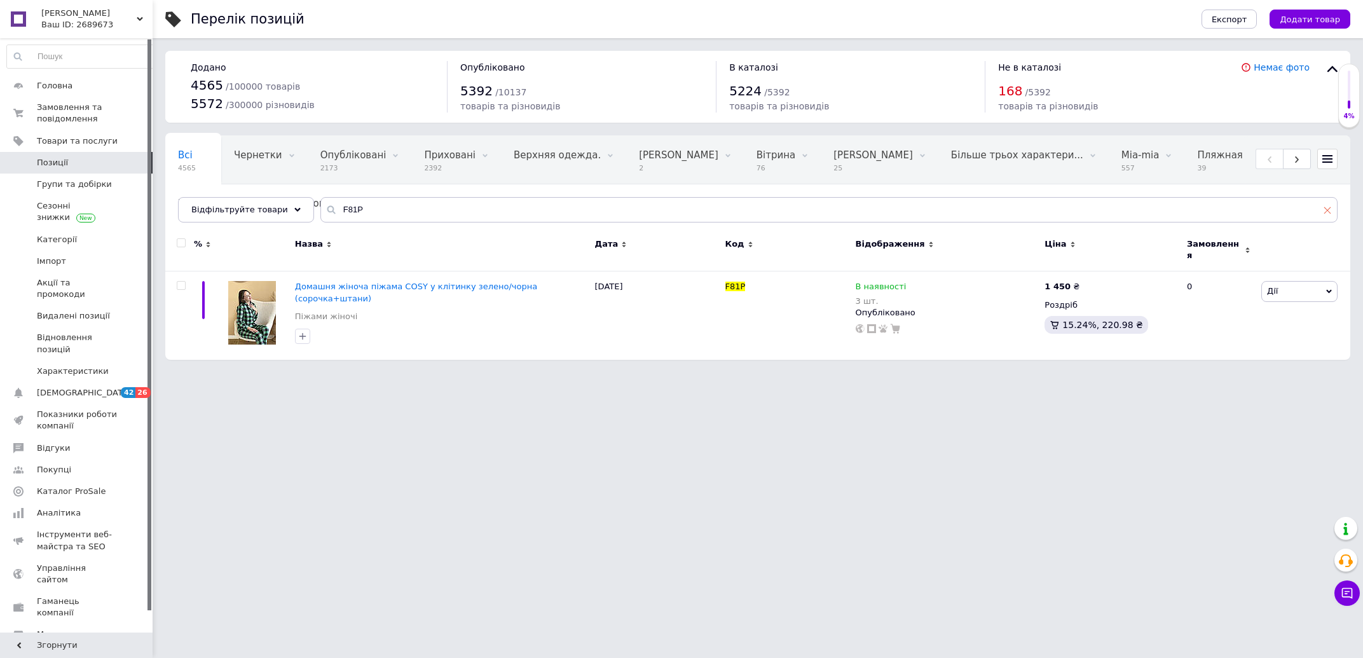
click at [1326, 211] on use at bounding box center [1327, 210] width 7 height 7
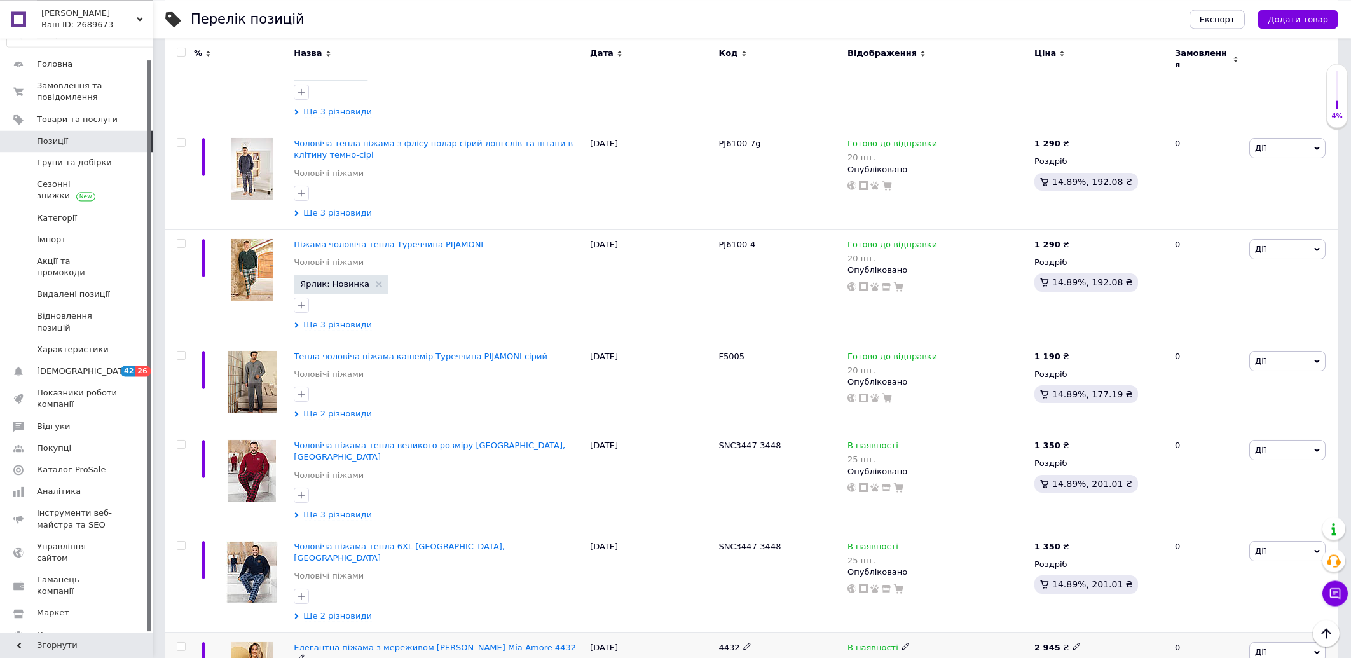
scroll to position [1492, 0]
